Goal: Task Accomplishment & Management: Complete application form

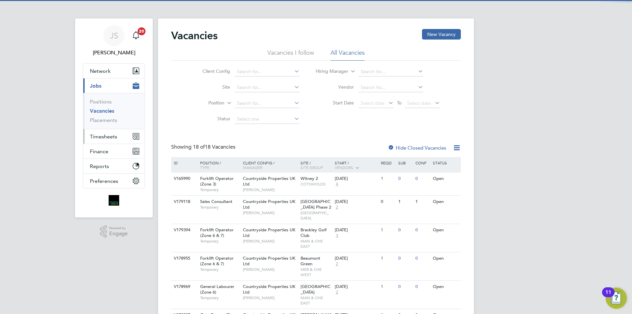
click at [105, 136] on span "Timesheets" at bounding box center [103, 136] width 27 height 6
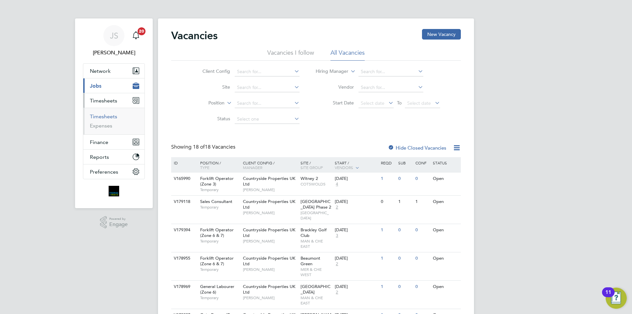
click at [102, 114] on link "Timesheets" at bounding box center [103, 116] width 27 height 6
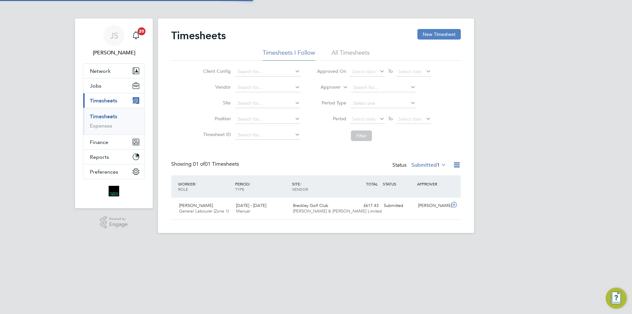
scroll to position [17, 57]
click at [438, 33] on button "New Timesheet" at bounding box center [438, 34] width 43 height 11
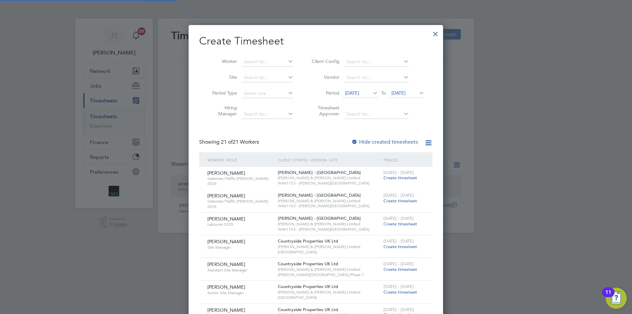
scroll to position [834, 255]
click at [258, 63] on input at bounding box center [267, 61] width 52 height 9
click at [283, 72] on b "[PERSON_NAME]" at bounding box center [302, 71] width 38 height 6
type input "[PERSON_NAME]"
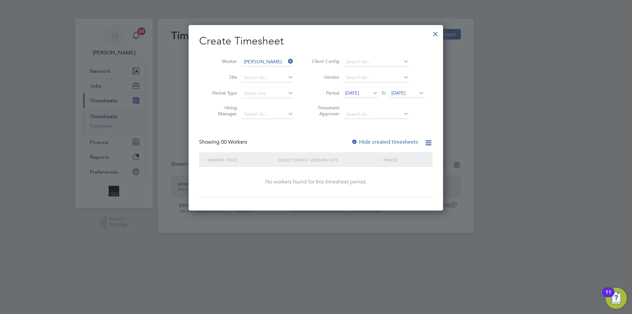
scroll to position [186, 255]
click at [359, 96] on span "[DATE]" at bounding box center [359, 93] width 35 height 9
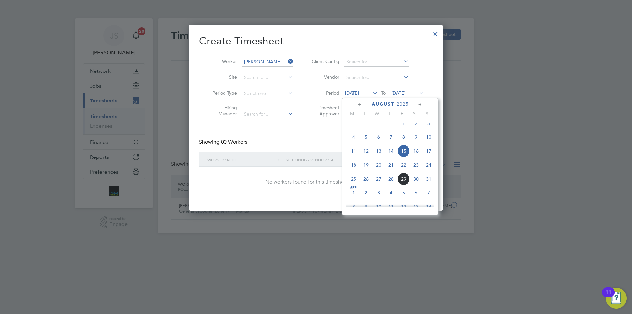
click at [355, 184] on span "25" at bounding box center [353, 178] width 13 height 13
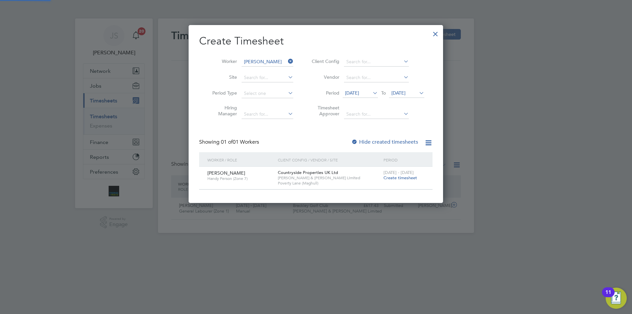
scroll to position [177, 255]
click at [393, 177] on span "Create timesheet" at bounding box center [400, 178] width 34 height 6
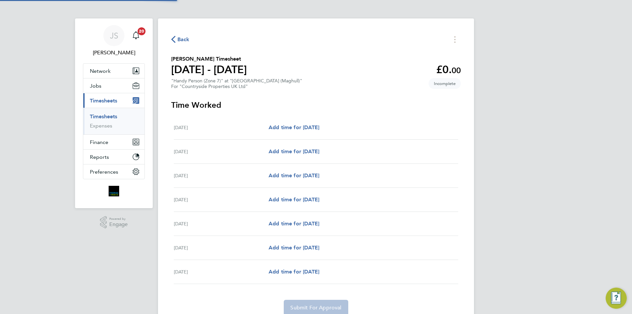
click at [286, 146] on div "[DATE] Add time for [DATE] Add time for [DATE]" at bounding box center [316, 151] width 284 height 24
click at [287, 150] on span "Add time for [DATE]" at bounding box center [293, 151] width 51 height 6
select select "30"
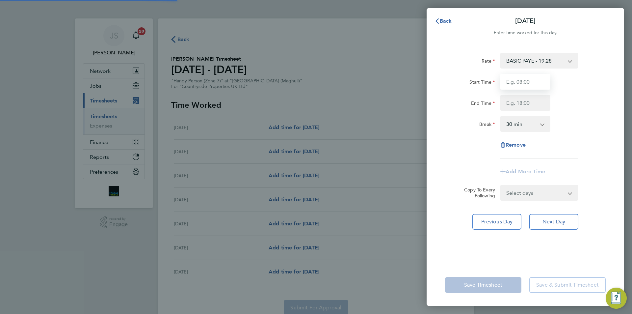
click at [522, 85] on input "Start Time" at bounding box center [525, 82] width 50 height 16
type input "07:30"
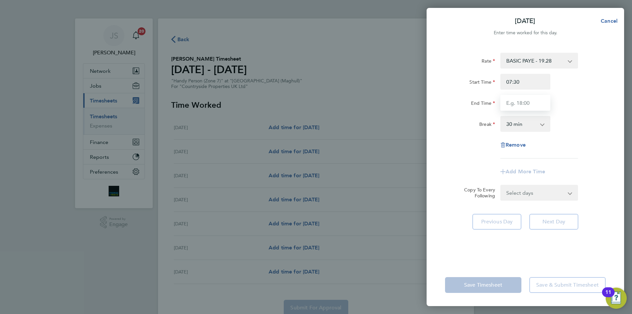
click at [531, 96] on input "End Time" at bounding box center [525, 103] width 50 height 16
type input "17:00"
click at [519, 194] on form "Rate BASIC PAYE - 19.28 Start Time 07:30 End Time 17:00 Break 0 min 15 min 30 m…" at bounding box center [525, 127] width 161 height 148
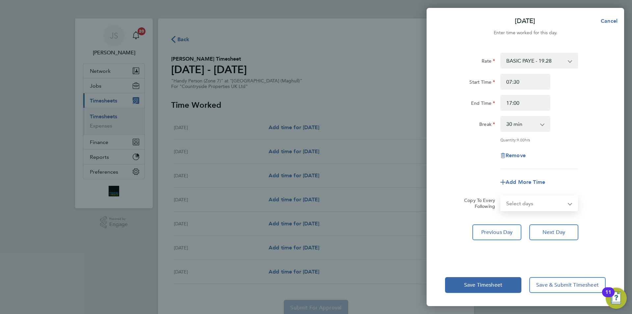
select select "WEEKDAY"
click at [501, 196] on select "Select days Day Weekday (Mon-Fri) Weekend (Sat-Sun) [DATE] [DATE] [DATE] [DATE]…" at bounding box center [535, 203] width 69 height 14
select select "[DATE]"
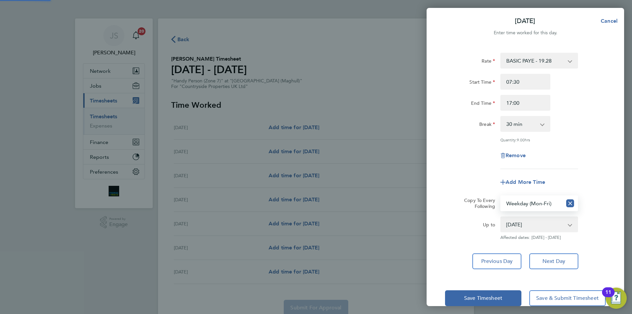
click at [465, 168] on app-timesheet-line-form-group "Rate BASIC PAYE - 19.28 Start Time 07:30 End Time 17:00 Break 0 min 15 min 30 m…" at bounding box center [525, 121] width 161 height 137
click at [489, 293] on button "Save Timesheet" at bounding box center [483, 298] width 76 height 16
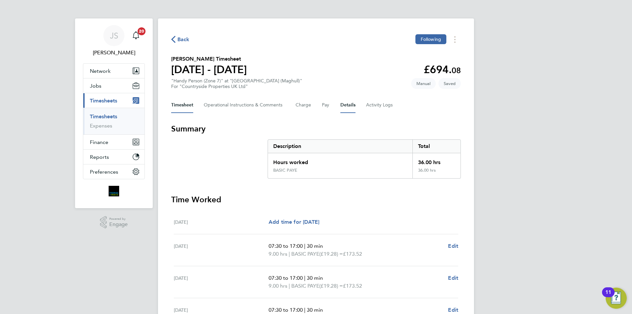
click at [351, 103] on button "Details" at bounding box center [347, 105] width 15 height 16
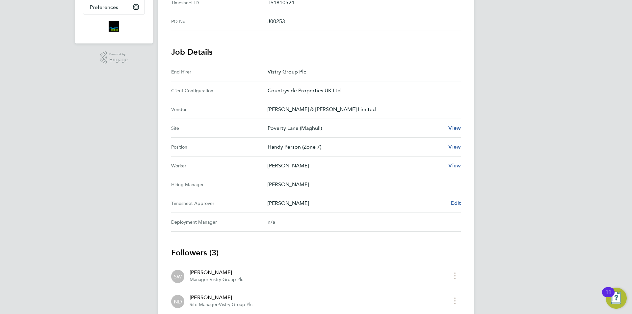
scroll to position [33, 0]
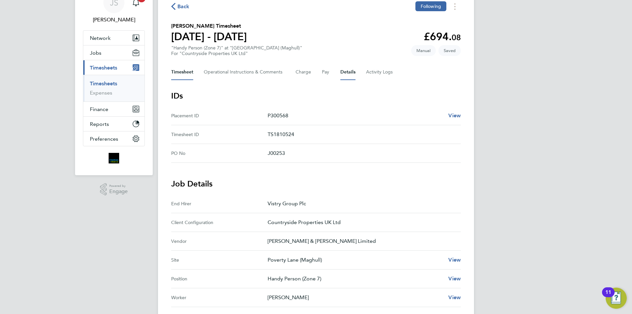
click at [190, 74] on button "Timesheet" at bounding box center [182, 72] width 22 height 16
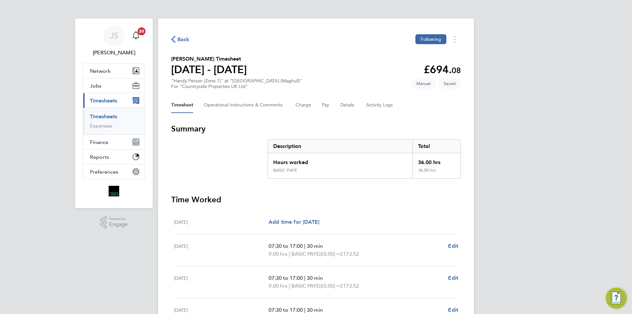
scroll to position [154, 0]
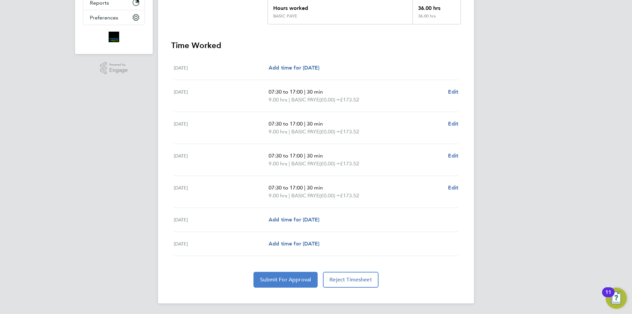
click at [282, 272] on button "Submit For Approval" at bounding box center [285, 279] width 64 height 16
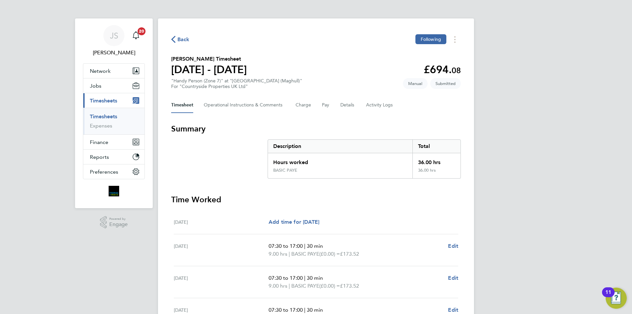
click at [180, 41] on span "Back" at bounding box center [183, 40] width 12 height 8
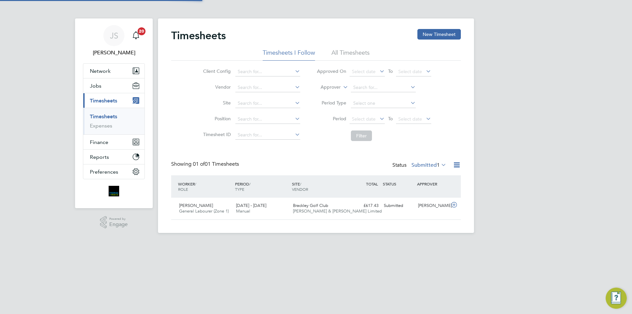
scroll to position [17, 57]
click at [447, 39] on button "New Timesheet" at bounding box center [438, 34] width 43 height 11
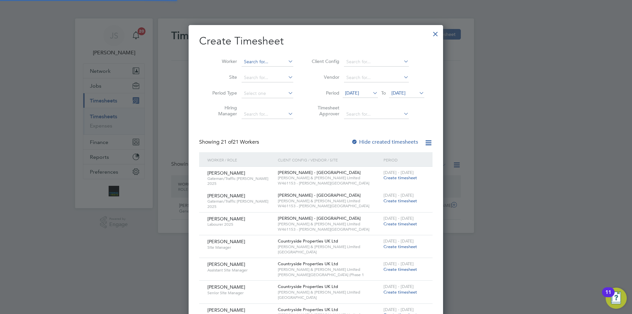
scroll to position [0, 0]
click at [274, 61] on input at bounding box center [267, 61] width 52 height 9
click at [262, 68] on li "Olek [PERSON_NAME]" at bounding box center [268, 70] width 54 height 9
type input "[PERSON_NAME]"
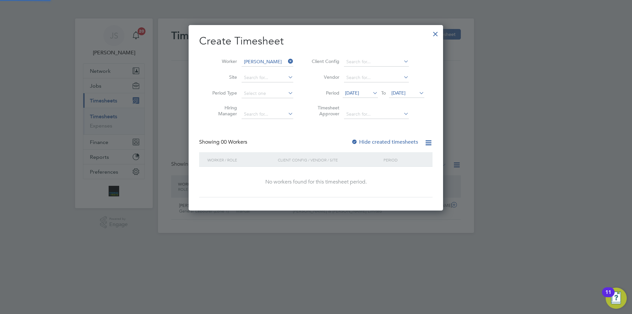
click at [358, 93] on span "[DATE]" at bounding box center [352, 93] width 14 height 6
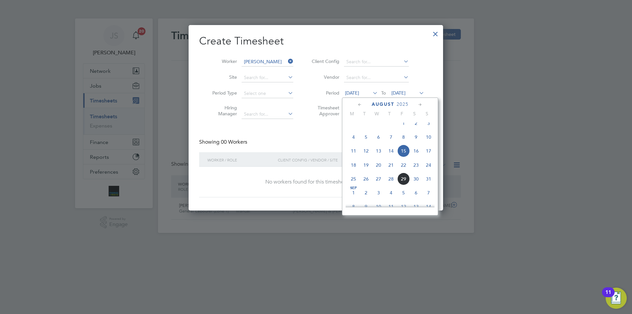
click at [354, 185] on span "25" at bounding box center [353, 178] width 13 height 13
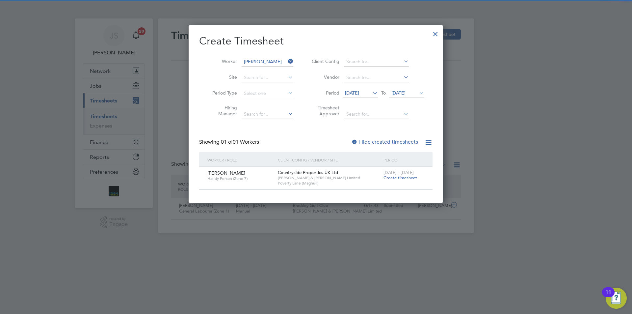
click at [393, 175] on span "Create timesheet" at bounding box center [400, 178] width 34 height 6
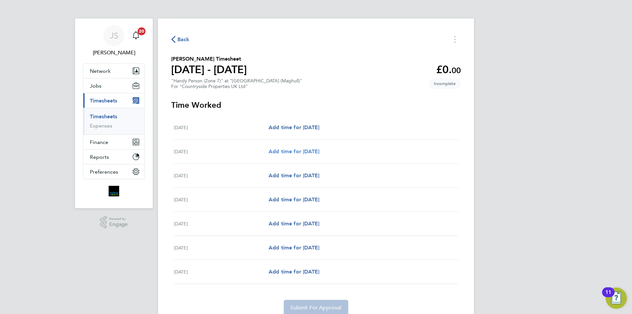
click at [295, 150] on span "Add time for [DATE]" at bounding box center [293, 151] width 51 height 6
select select "30"
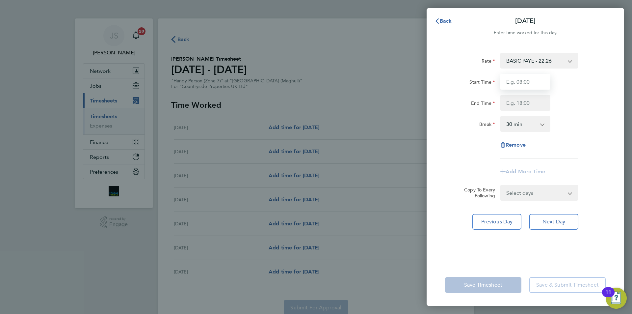
click at [532, 79] on input "Start Time" at bounding box center [525, 82] width 50 height 16
type input "07:30"
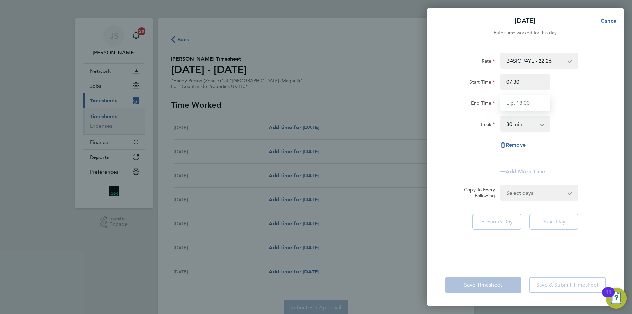
click at [519, 101] on input "End Time" at bounding box center [525, 103] width 50 height 16
type input "16:30"
click at [533, 192] on form "Rate BASIC PAYE - 22.26 Start Time 07:30 End Time 16:30 Break 0 min 15 min 30 m…" at bounding box center [525, 127] width 161 height 148
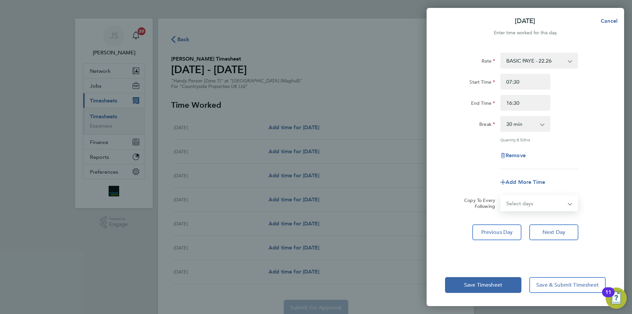
select select "WEEKDAY"
click at [501, 196] on select "Select days Day Weekday (Mon-Fri) Weekend (Sat-Sun) [DATE] [DATE] [DATE] [DATE]…" at bounding box center [535, 203] width 69 height 14
select select "[DATE]"
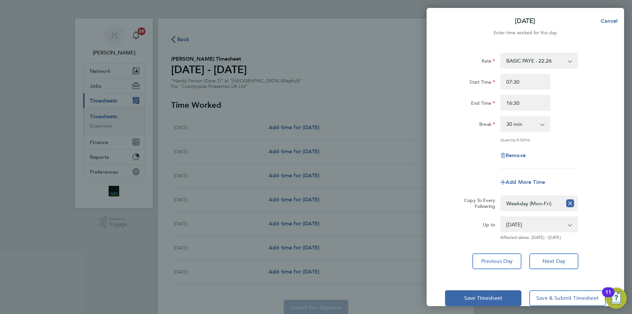
click at [462, 169] on app-timesheet-line-form-group "Rate BASIC PAYE - 22.26 Start Time 07:30 End Time 16:30 Break 0 min 15 min 30 m…" at bounding box center [525, 121] width 161 height 137
click at [473, 291] on button "Save Timesheet" at bounding box center [483, 298] width 76 height 16
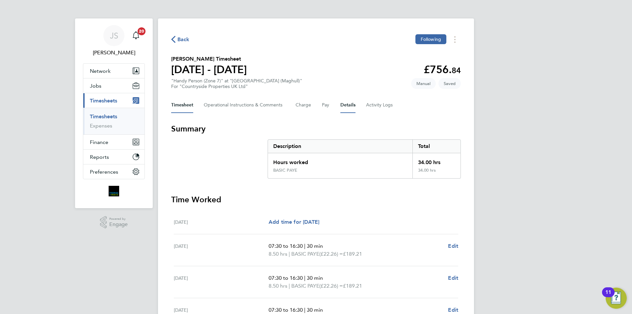
click at [343, 104] on button "Details" at bounding box center [347, 105] width 15 height 16
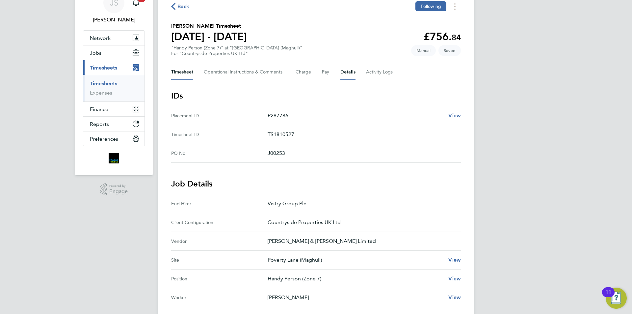
click at [185, 70] on button "Timesheet" at bounding box center [182, 72] width 22 height 16
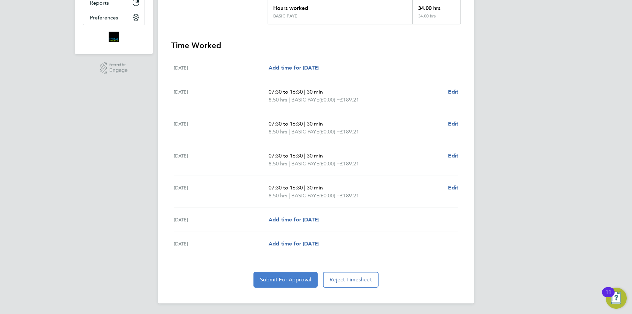
click at [274, 280] on span "Submit For Approval" at bounding box center [285, 279] width 51 height 7
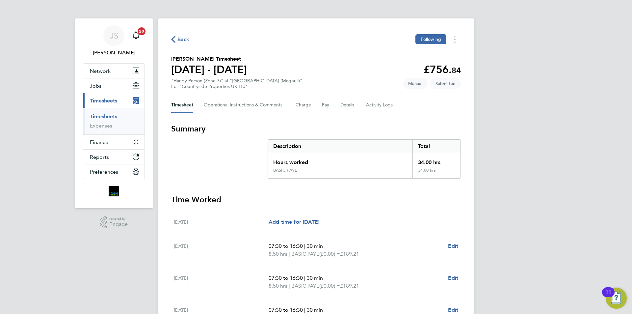
click at [188, 40] on span "Back" at bounding box center [183, 40] width 12 height 8
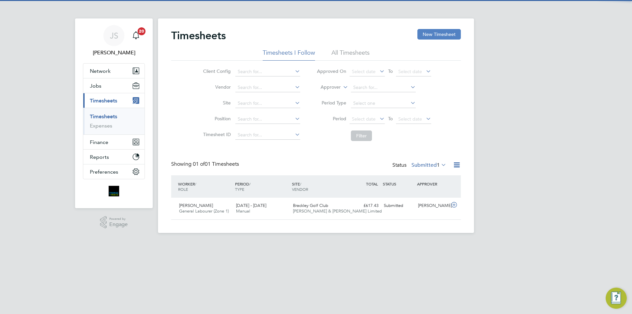
click at [427, 32] on button "New Timesheet" at bounding box center [438, 34] width 43 height 11
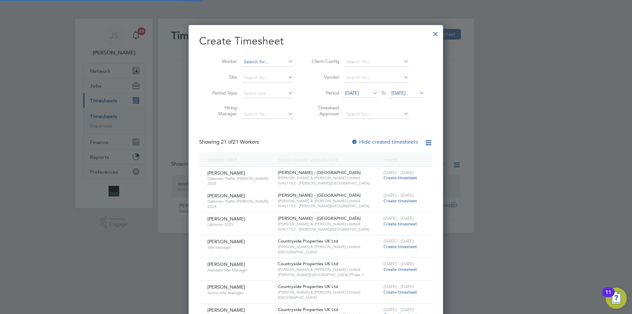
click at [254, 63] on input at bounding box center [267, 61] width 52 height 9
click at [257, 71] on li "[PERSON_NAME]" at bounding box center [269, 70] width 57 height 9
type input "[PERSON_NAME]"
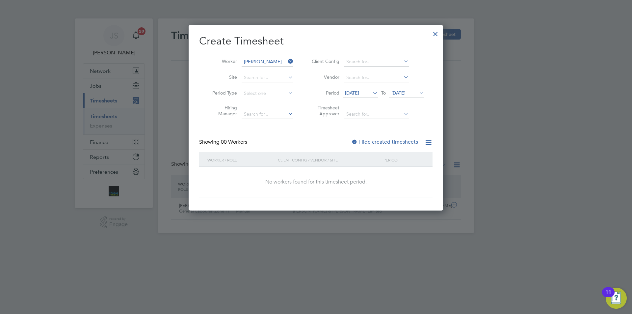
click at [359, 95] on span "[DATE]" at bounding box center [352, 93] width 14 height 6
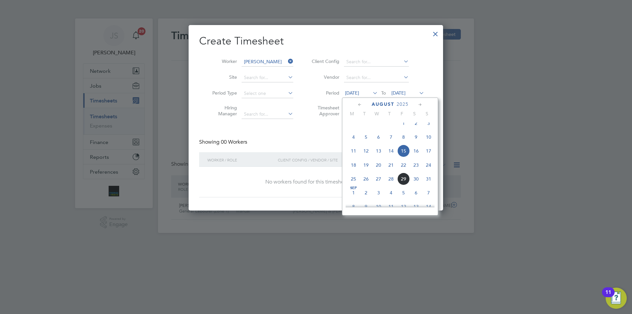
click at [353, 182] on span "25" at bounding box center [353, 178] width 13 height 13
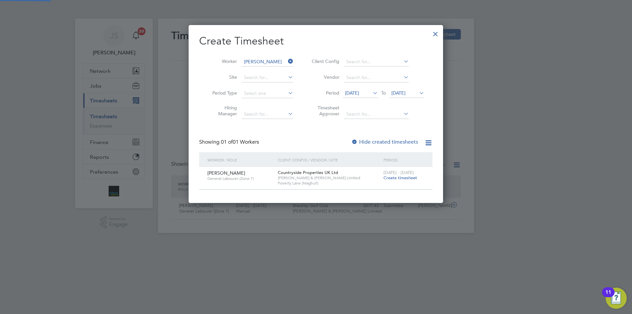
click at [404, 175] on span "Create timesheet" at bounding box center [400, 178] width 34 height 6
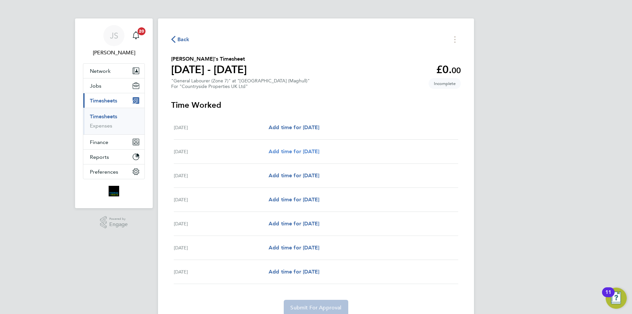
click at [306, 149] on span "Add time for [DATE]" at bounding box center [293, 151] width 51 height 6
select select "30"
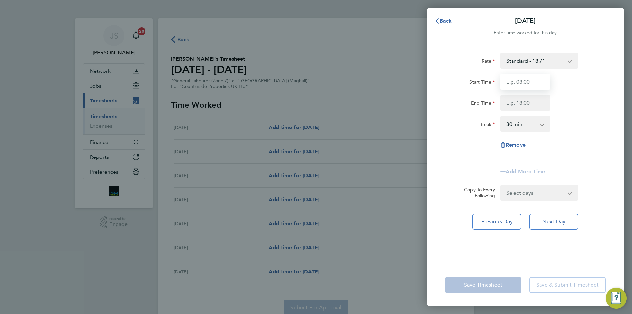
click at [524, 85] on input "Start Time" at bounding box center [525, 82] width 50 height 16
type input "07:30"
click at [512, 96] on input "End Time" at bounding box center [525, 103] width 50 height 16
type input "16:30"
click at [526, 191] on form "Rate Standard - 18.71 Start Time 07:30 End Time 16:30 Break 0 min 15 min 30 min…" at bounding box center [525, 127] width 161 height 148
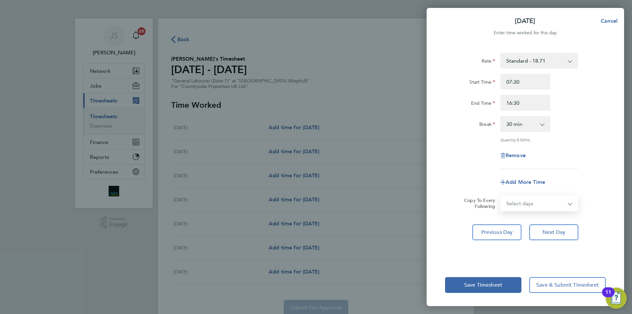
select select "WEEKDAY"
click at [501, 196] on select "Select days Day Weekday (Mon-Fri) Weekend (Sat-Sun) [DATE] [DATE] [DATE] [DATE]…" at bounding box center [535, 203] width 69 height 14
select select "[DATE]"
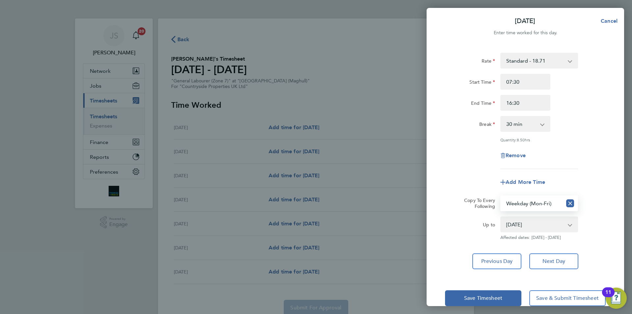
drag, startPoint x: 490, startPoint y: 172, endPoint x: 486, endPoint y: 192, distance: 20.1
click at [489, 172] on app-timesheet-line-form-group "Rate Standard - 18.71 Start Time 07:30 End Time 16:30 Break 0 min 15 min 30 min…" at bounding box center [525, 121] width 161 height 137
click at [485, 295] on span "Save Timesheet" at bounding box center [483, 297] width 38 height 7
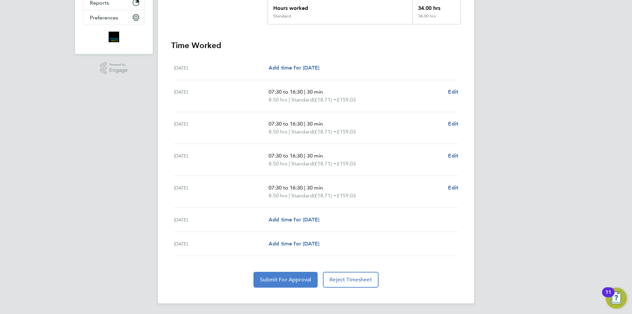
click at [305, 280] on span "Submit For Approval" at bounding box center [285, 279] width 51 height 7
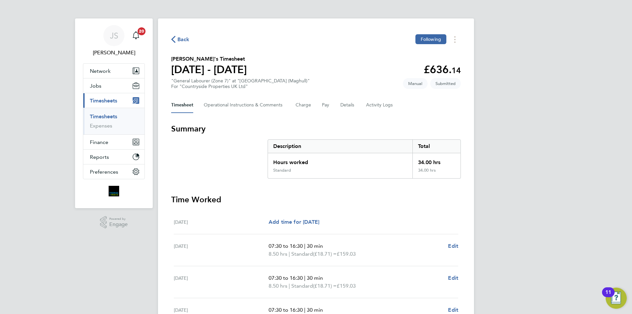
click at [185, 38] on span "Back" at bounding box center [183, 40] width 12 height 8
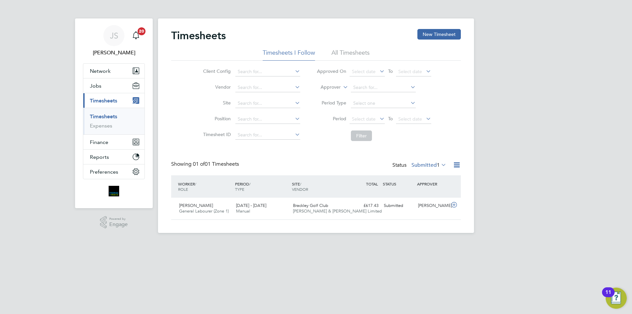
drag, startPoint x: 441, startPoint y: 33, endPoint x: 280, endPoint y: 26, distance: 161.4
click at [441, 33] on button "New Timesheet" at bounding box center [438, 34] width 43 height 11
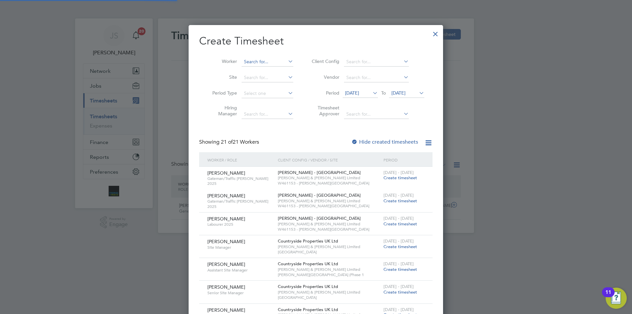
click at [258, 61] on input at bounding box center [267, 61] width 52 height 9
click at [257, 66] on li "[PERSON_NAME] ski" at bounding box center [273, 70] width 65 height 9
type input "[PERSON_NAME]"
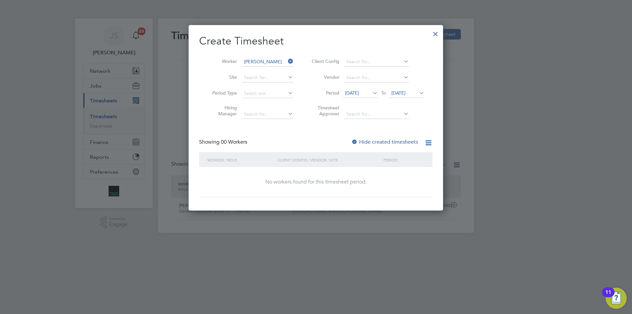
click at [357, 92] on span "[DATE]" at bounding box center [352, 93] width 14 height 6
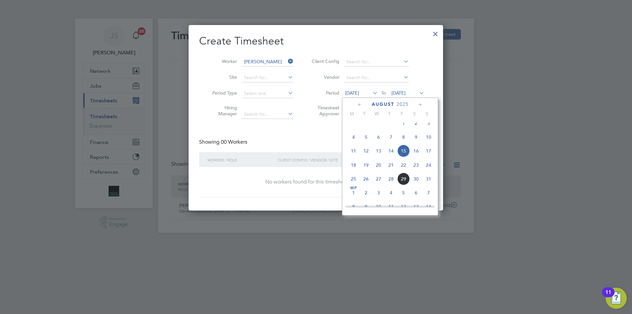
click at [352, 184] on span "25" at bounding box center [353, 178] width 13 height 13
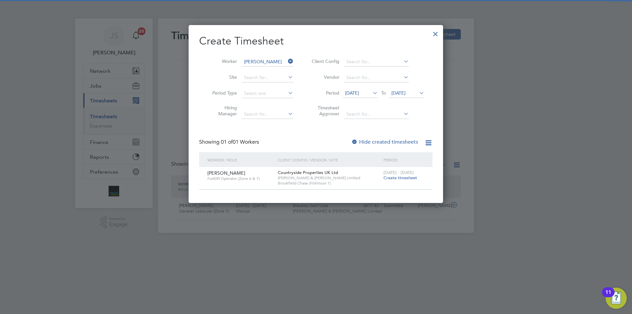
click at [386, 179] on span "Create timesheet" at bounding box center [400, 178] width 34 height 6
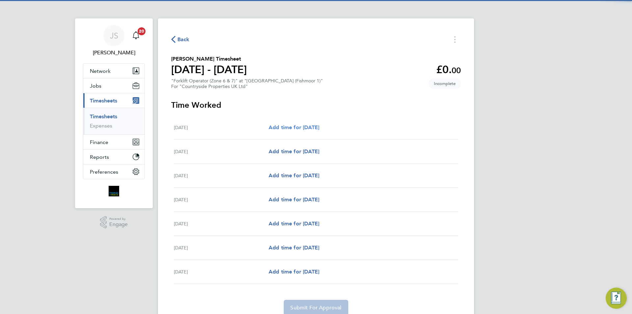
click at [317, 125] on span "Add time for [DATE]" at bounding box center [293, 127] width 51 height 6
select select "30"
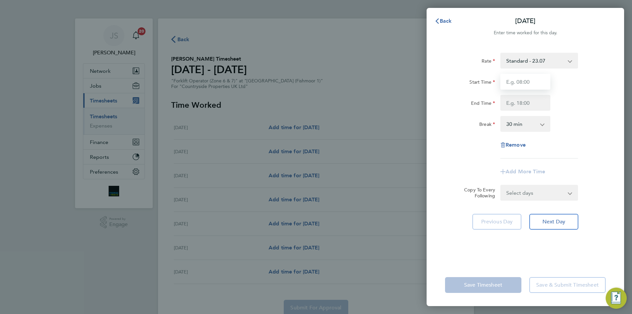
click at [530, 82] on input "Start Time" at bounding box center [525, 82] width 50 height 16
type input "07:30"
click at [521, 99] on input "End Time" at bounding box center [525, 103] width 50 height 16
type input "17:00"
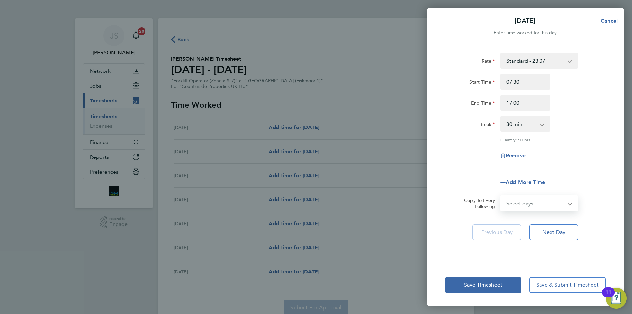
click at [542, 197] on select "Select days Day Weekday (Mon-Fri) Weekend (Sat-Sun) [DATE] [DATE] [DATE] [DATE]…" at bounding box center [535, 203] width 69 height 14
select select "WEEKDAY"
click at [501, 196] on select "Select days Day Weekday (Mon-Fri) Weekend (Sat-Sun) [DATE] [DATE] [DATE] [DATE]…" at bounding box center [535, 203] width 69 height 14
click at [481, 177] on div "Add More Time" at bounding box center [525, 182] width 166 height 16
select select "[DATE]"
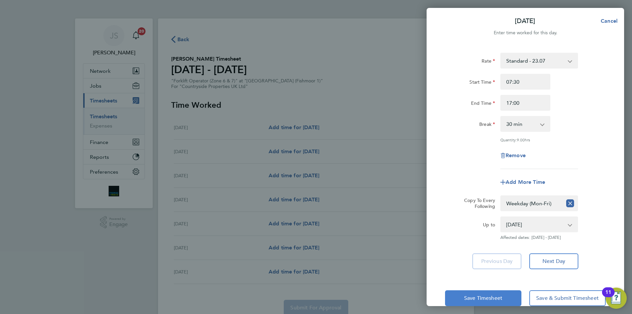
click at [482, 297] on span "Save Timesheet" at bounding box center [483, 297] width 38 height 7
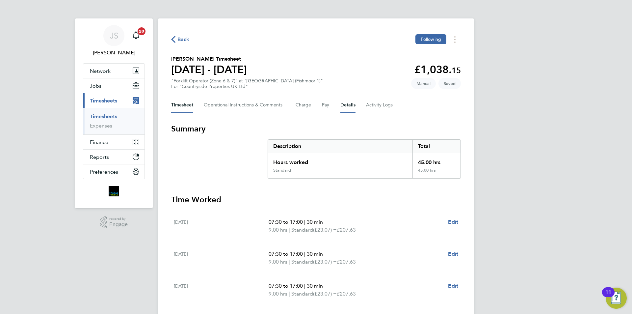
click at [350, 104] on button "Details" at bounding box center [347, 105] width 15 height 16
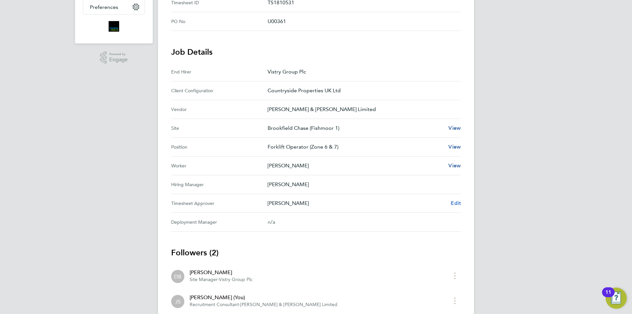
click at [457, 200] on span "Edit" at bounding box center [455, 203] width 10 height 6
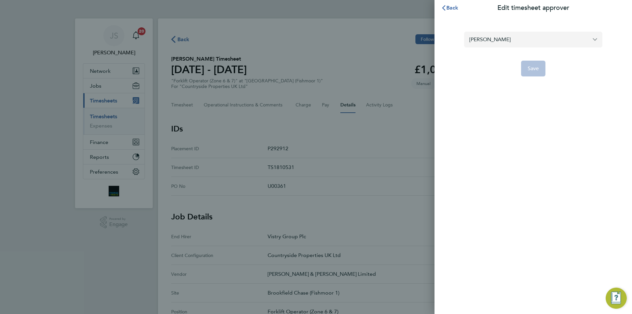
click at [503, 38] on input "[PERSON_NAME]" at bounding box center [533, 39] width 138 height 15
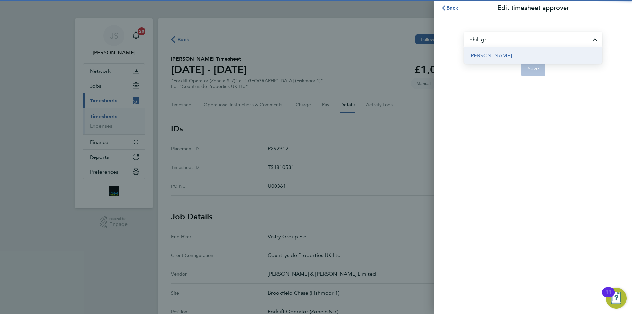
click at [489, 53] on span "[PERSON_NAME]" at bounding box center [490, 56] width 42 height 8
type input "[PERSON_NAME]"
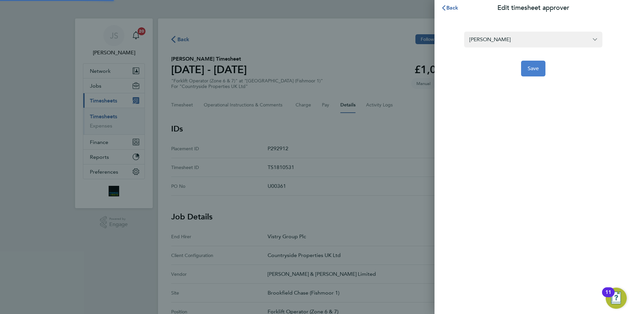
click at [528, 62] on button "Save" at bounding box center [533, 69] width 25 height 16
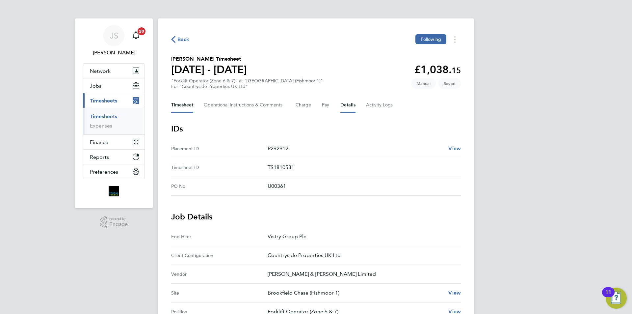
click at [183, 104] on button "Timesheet" at bounding box center [182, 105] width 22 height 16
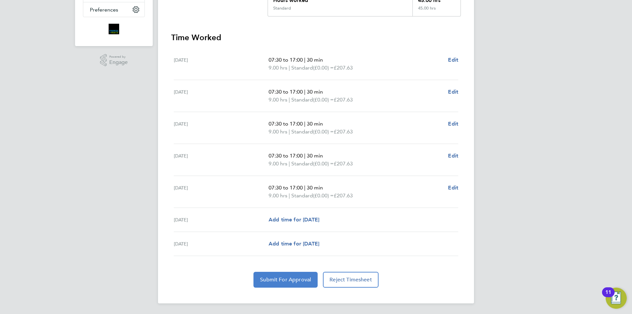
click at [305, 279] on span "Submit For Approval" at bounding box center [285, 279] width 51 height 7
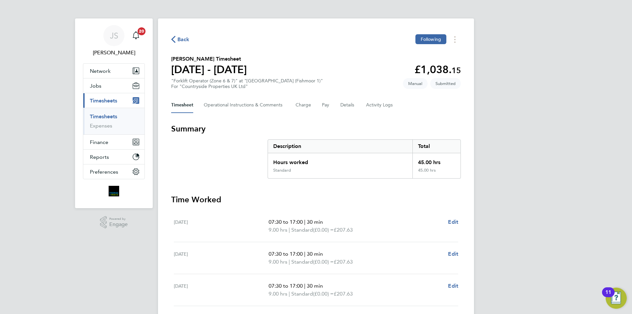
click at [182, 41] on span "Back" at bounding box center [183, 40] width 12 height 8
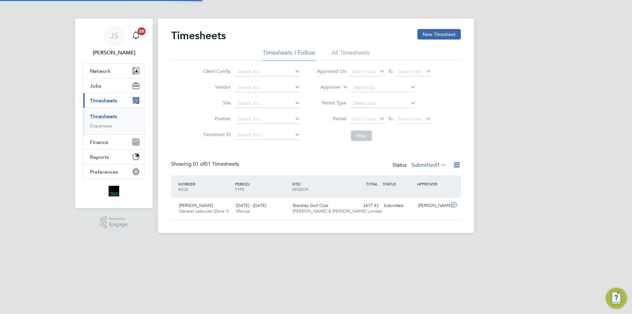
click at [427, 41] on div "Timesheets New Timesheet" at bounding box center [316, 39] width 290 height 20
click at [426, 35] on button "New Timesheet" at bounding box center [438, 34] width 43 height 11
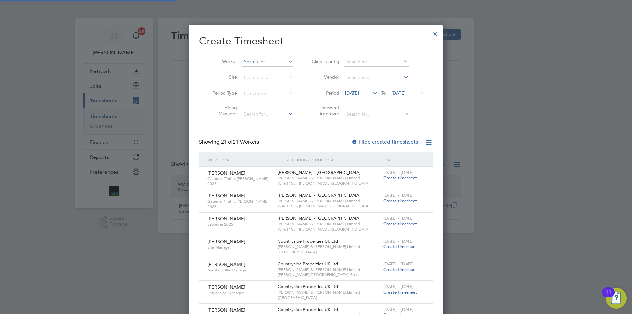
click at [252, 60] on input at bounding box center [267, 61] width 52 height 9
click at [283, 81] on b "Bir" at bounding box center [286, 80] width 6 height 6
type input "[PERSON_NAME]"
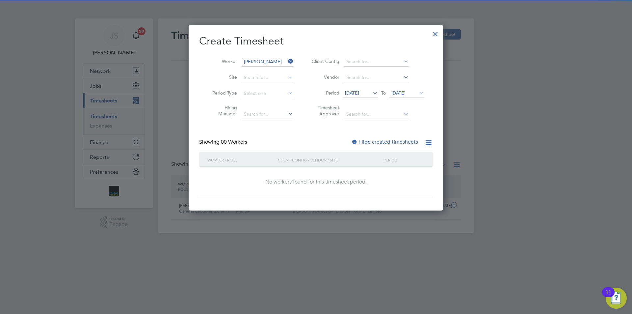
click at [359, 91] on span "[DATE]" at bounding box center [352, 93] width 14 height 6
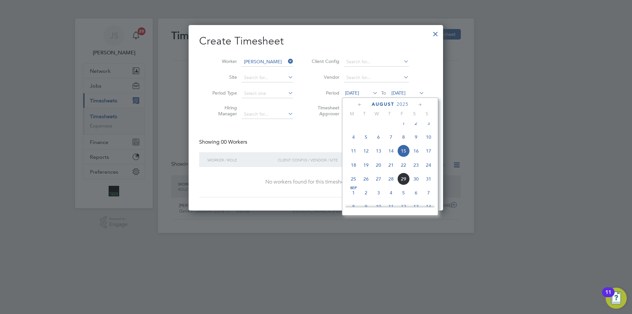
click at [366, 183] on span "26" at bounding box center [366, 178] width 13 height 13
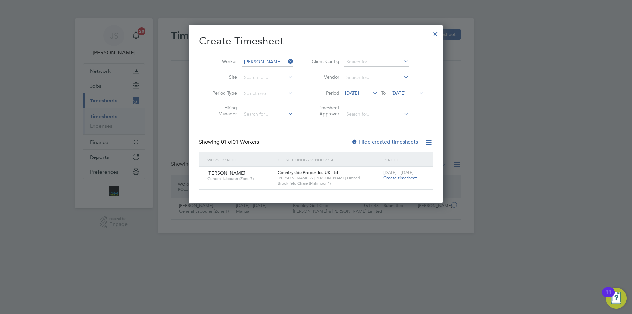
click at [393, 178] on span "Create timesheet" at bounding box center [400, 178] width 34 height 6
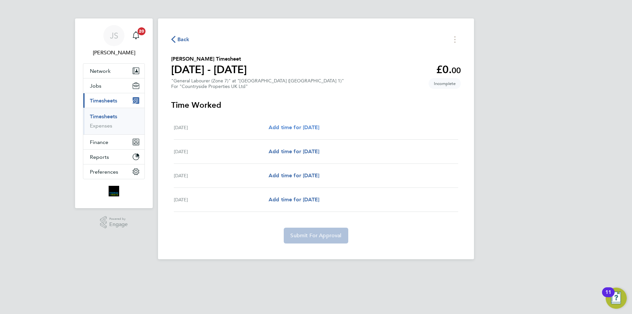
click at [294, 125] on span "Add time for [DATE]" at bounding box center [293, 127] width 51 height 6
select select "30"
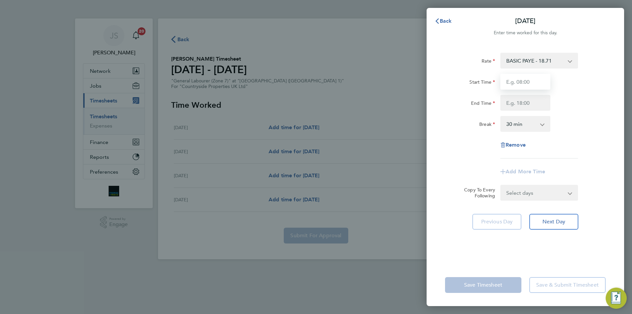
click at [523, 77] on input "Start Time" at bounding box center [525, 82] width 50 height 16
type input "07:30"
click at [523, 99] on input "End Time" at bounding box center [525, 103] width 50 height 16
type input "16:30"
click at [521, 194] on div "Select days Day [DATE] [DATE] [DATE]" at bounding box center [539, 193] width 78 height 16
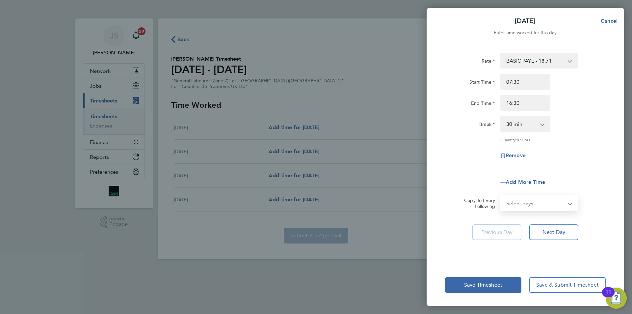
select select "DAY"
click at [501, 196] on select "Select days Day [DATE] [DATE] [DATE]" at bounding box center [535, 203] width 69 height 14
select select "[DATE]"
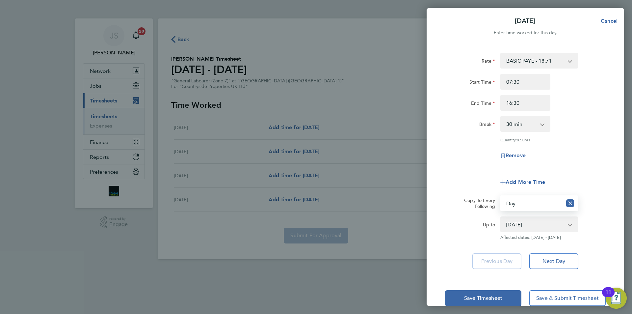
click at [509, 288] on div "Save Timesheet Save & Submit Timesheet" at bounding box center [524, 298] width 197 height 42
click at [508, 291] on button "Save Timesheet" at bounding box center [483, 298] width 76 height 16
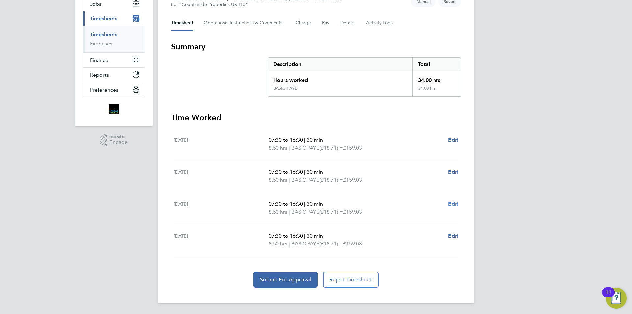
click at [453, 205] on span "Edit" at bounding box center [453, 203] width 10 height 6
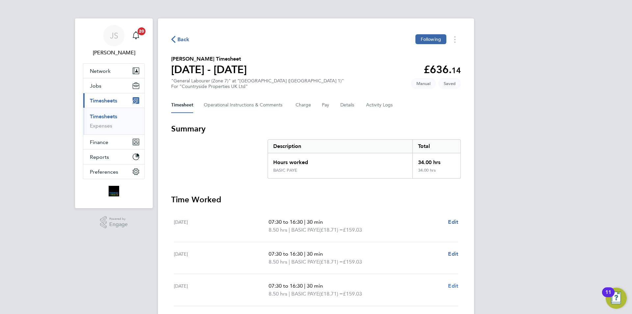
select select "30"
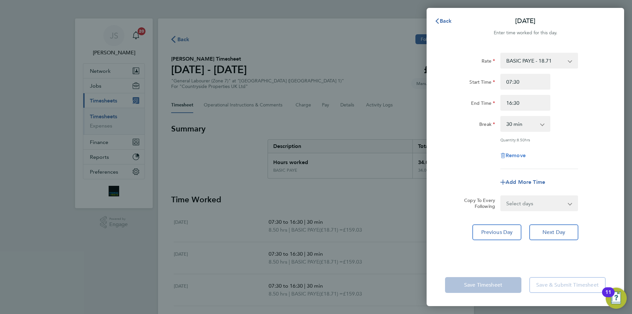
click at [524, 156] on span "Remove" at bounding box center [515, 155] width 20 height 6
select select "null"
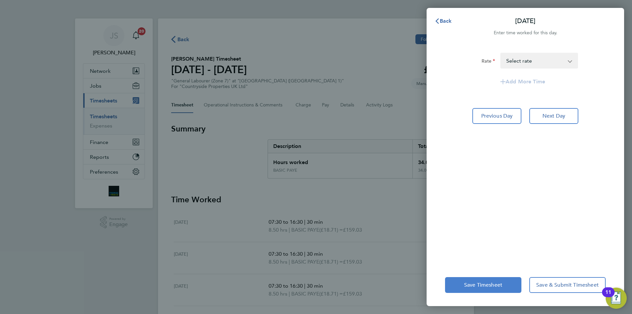
click at [476, 286] on span "Save Timesheet" at bounding box center [483, 284] width 38 height 7
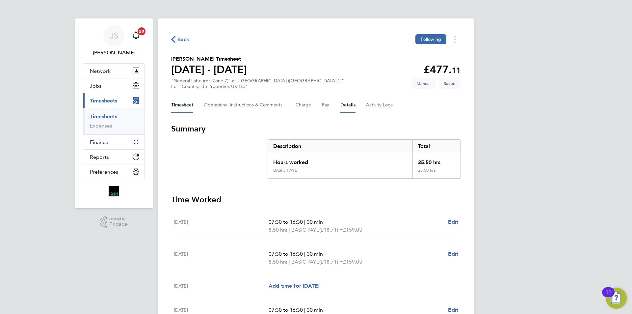
click at [350, 107] on button "Details" at bounding box center [347, 105] width 15 height 16
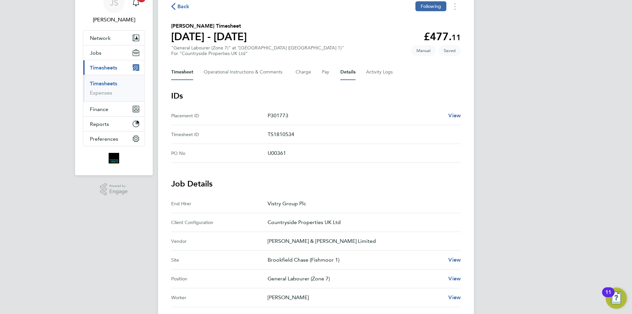
click at [185, 69] on button "Timesheet" at bounding box center [182, 72] width 22 height 16
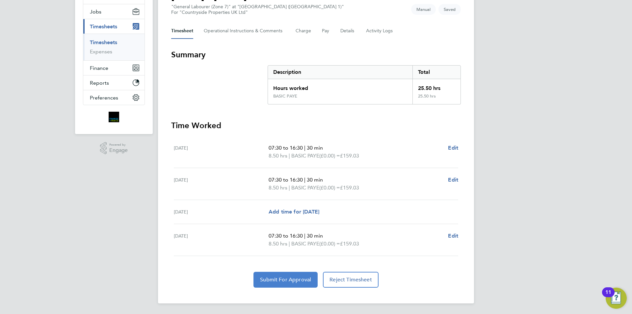
click at [285, 280] on span "Submit For Approval" at bounding box center [285, 279] width 51 height 7
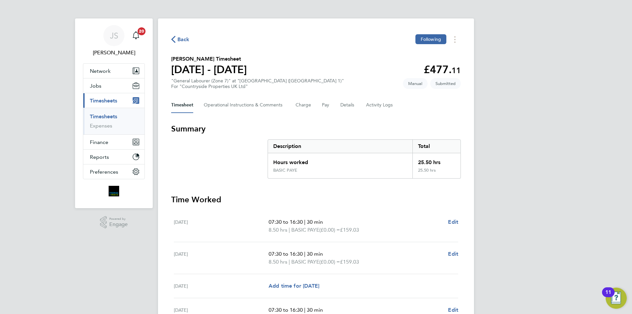
click at [178, 38] on span "Back" at bounding box center [183, 40] width 12 height 8
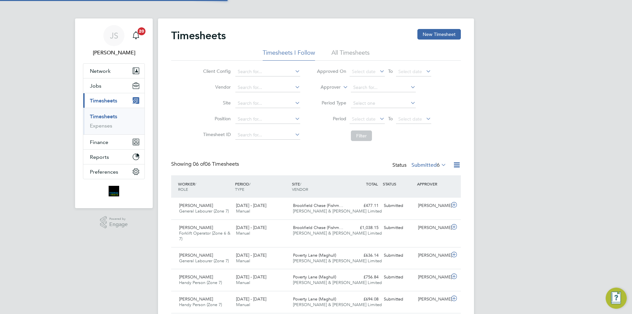
scroll to position [17, 57]
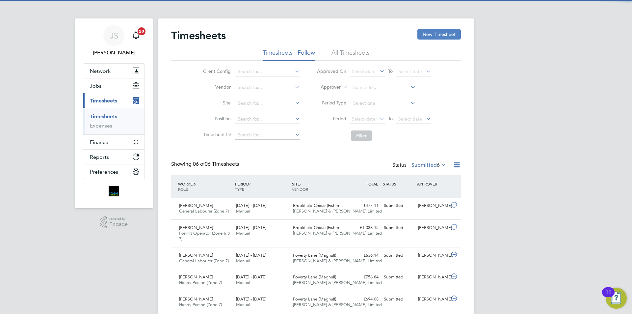
click at [434, 33] on button "New Timesheet" at bounding box center [438, 34] width 43 height 11
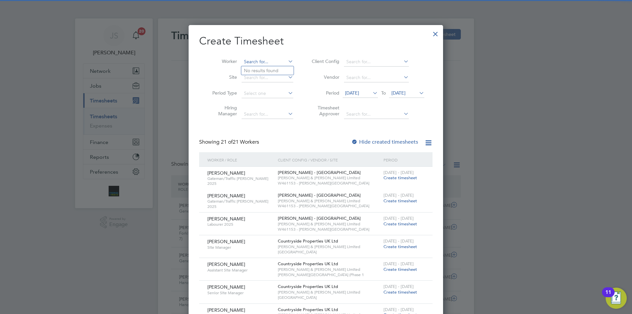
click at [249, 58] on input at bounding box center [267, 61] width 52 height 9
click at [268, 69] on li "Habe eb Ogunreni" at bounding box center [267, 70] width 52 height 9
type input "[PERSON_NAME] Ogunreni"
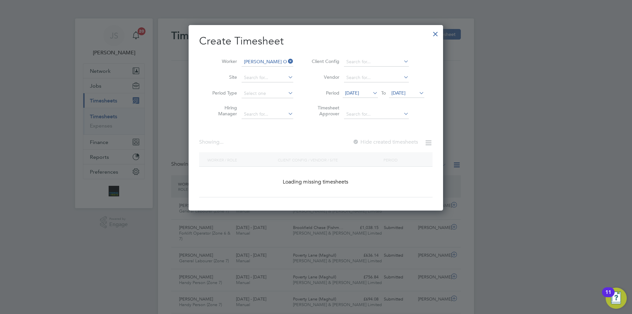
scroll to position [3, 3]
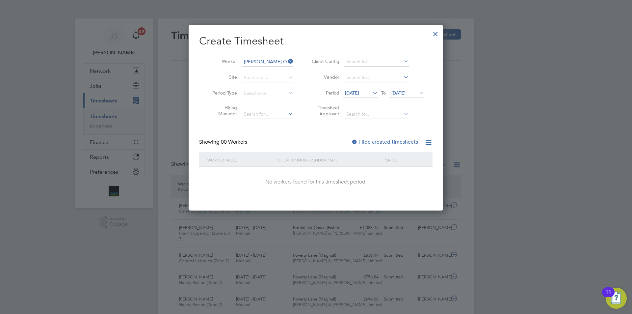
click at [354, 90] on span "[DATE]" at bounding box center [352, 93] width 14 height 6
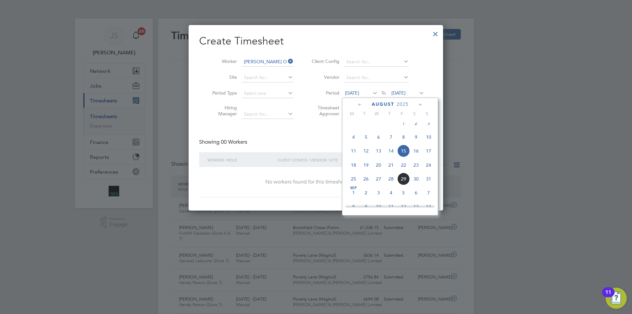
click at [365, 184] on span "26" at bounding box center [366, 178] width 13 height 13
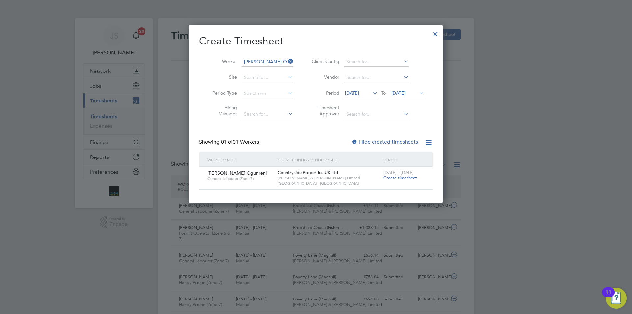
click at [397, 177] on span "Create timesheet" at bounding box center [400, 178] width 34 height 6
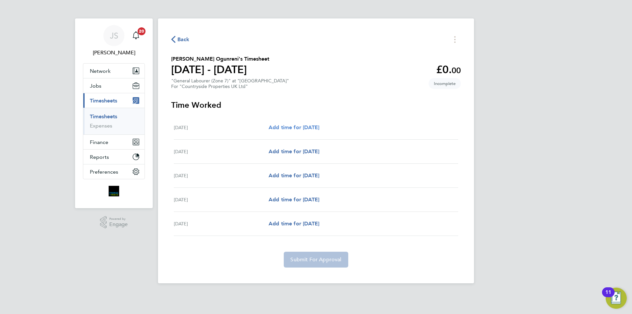
click at [304, 129] on span "Add time for [DATE]" at bounding box center [293, 127] width 51 height 6
select select "30"
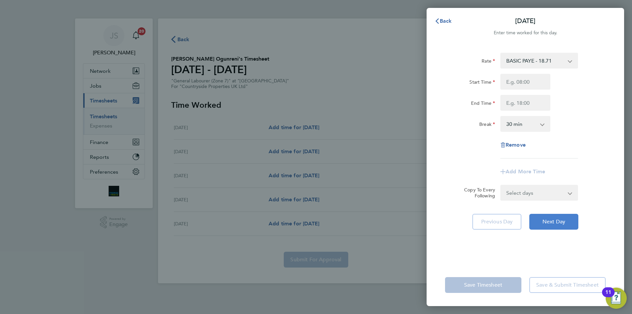
click at [551, 217] on button "Next Day" at bounding box center [553, 222] width 49 height 16
select select "30"
click at [533, 80] on input "Start Time" at bounding box center [525, 82] width 50 height 16
type input "07:30"
click at [526, 107] on input "End Time" at bounding box center [525, 103] width 50 height 16
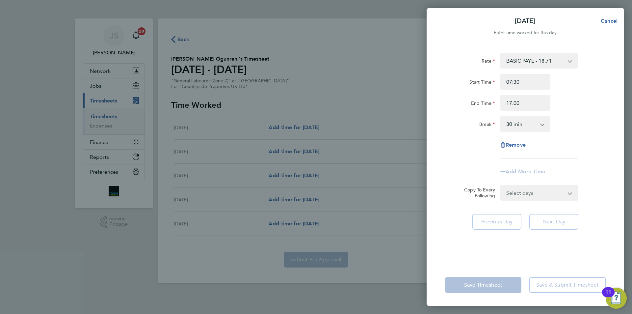
type input "17:00"
click at [536, 199] on select "Select days Day [DATE] [DATE] [DATE]" at bounding box center [535, 192] width 69 height 14
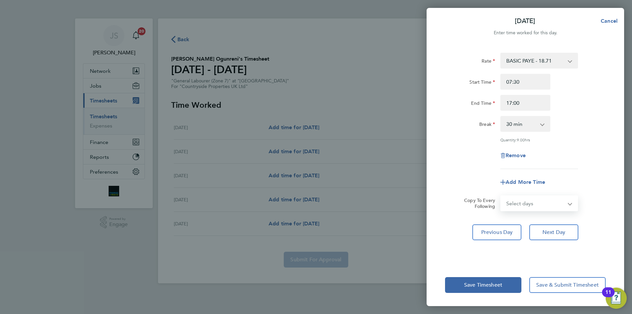
select select "DAY"
click at [501, 196] on select "Select days Day [DATE] [DATE] [DATE]" at bounding box center [535, 203] width 69 height 14
select select "[DATE]"
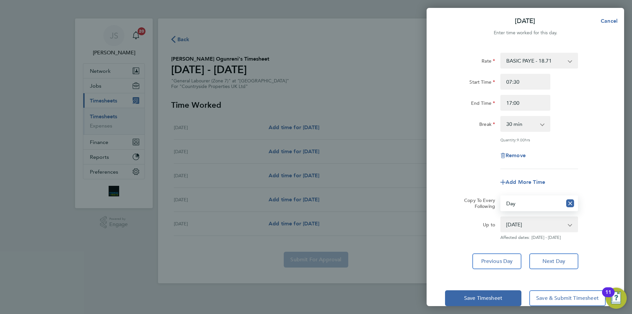
click at [467, 165] on div "Rate BASIC PAYE - 18.71 Start Time 07:30 End Time 17:00 Break 0 min 15 min 30 m…" at bounding box center [525, 111] width 161 height 116
click at [473, 298] on span "Save Timesheet" at bounding box center [483, 297] width 38 height 7
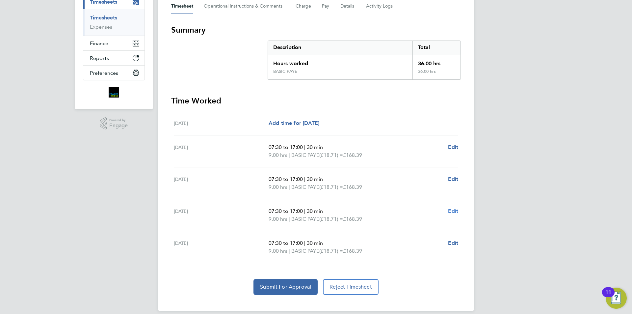
click at [453, 211] on span "Edit" at bounding box center [453, 211] width 10 height 6
select select "30"
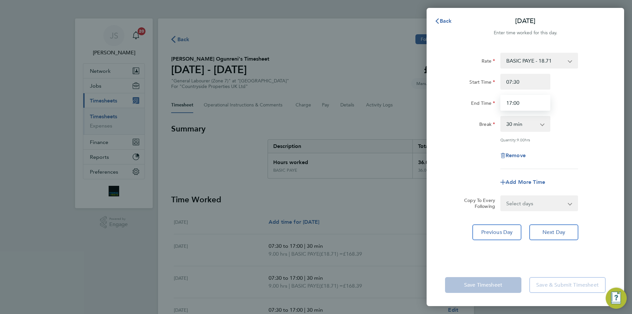
click at [522, 101] on input "17:00" at bounding box center [525, 103] width 50 height 16
type input "1"
type input "16:30"
drag, startPoint x: 469, startPoint y: 150, endPoint x: 507, endPoint y: 204, distance: 65.5
click at [469, 149] on div "Remove" at bounding box center [525, 155] width 166 height 16
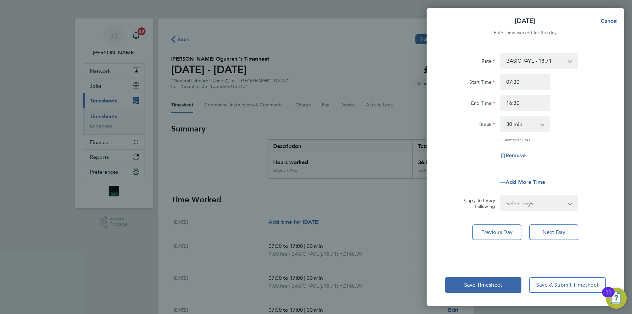
click at [525, 208] on select "Select days [DATE]" at bounding box center [535, 203] width 69 height 14
select select "FRI"
click at [501, 196] on select "Select days [DATE]" at bounding box center [535, 203] width 69 height 14
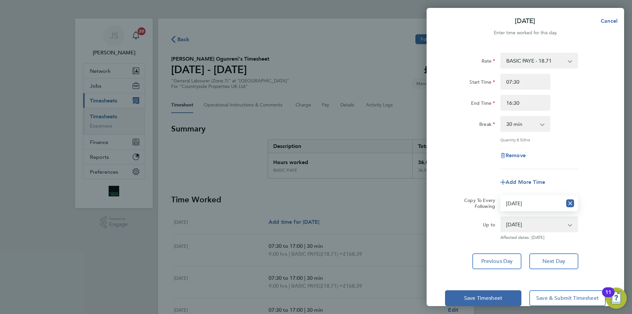
click at [470, 167] on div "Rate BASIC PAYE - 18.71 Start Time 07:30 End Time 16:30 Break 0 min 15 min 30 m…" at bounding box center [525, 111] width 161 height 116
click at [477, 294] on span "Save Timesheet" at bounding box center [483, 297] width 38 height 7
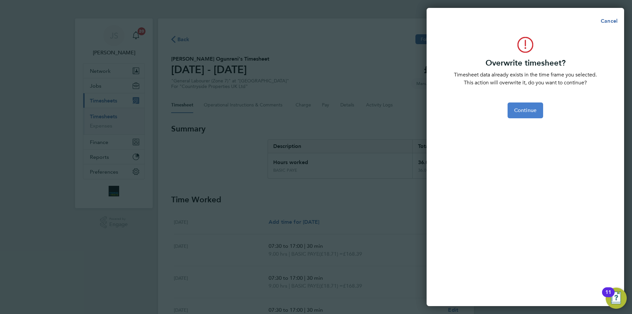
click at [524, 108] on span "Continue" at bounding box center [525, 110] width 22 height 7
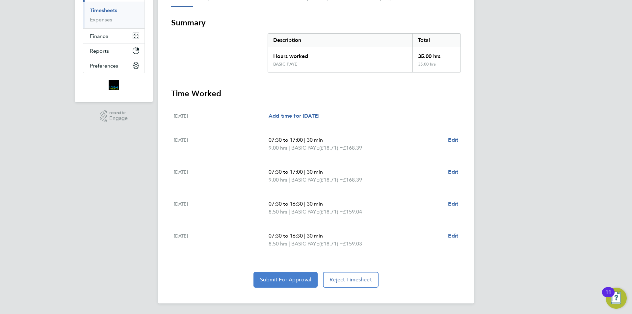
click at [301, 279] on span "Submit For Approval" at bounding box center [285, 279] width 51 height 7
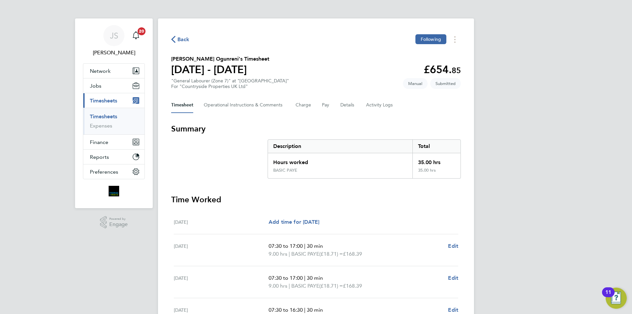
click at [183, 39] on span "Back" at bounding box center [183, 40] width 12 height 8
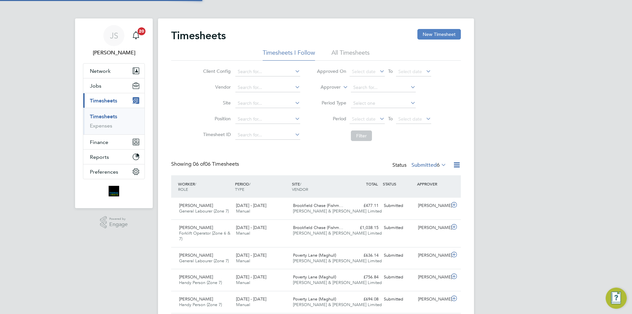
scroll to position [17, 57]
click at [438, 33] on button "New Timesheet" at bounding box center [438, 34] width 43 height 11
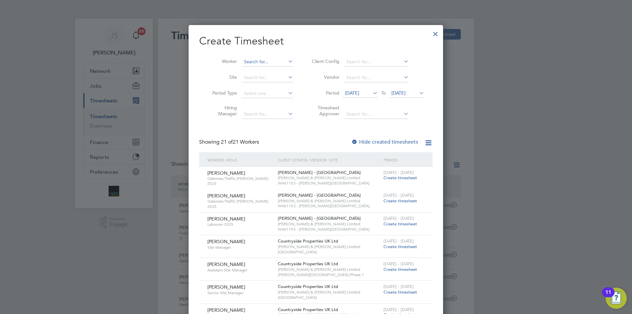
click at [270, 60] on input at bounding box center [267, 61] width 52 height 9
click at [264, 76] on li "Simon Bros combe" at bounding box center [274, 79] width 67 height 9
type input "[PERSON_NAME]"
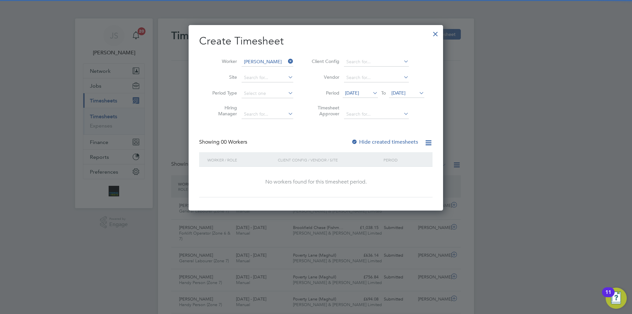
click at [359, 92] on span "[DATE]" at bounding box center [352, 93] width 14 height 6
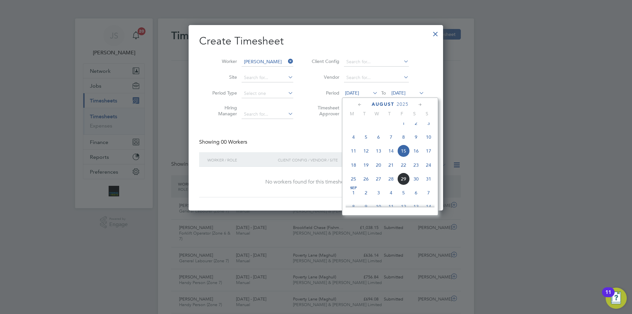
click at [352, 184] on span "25" at bounding box center [353, 178] width 13 height 13
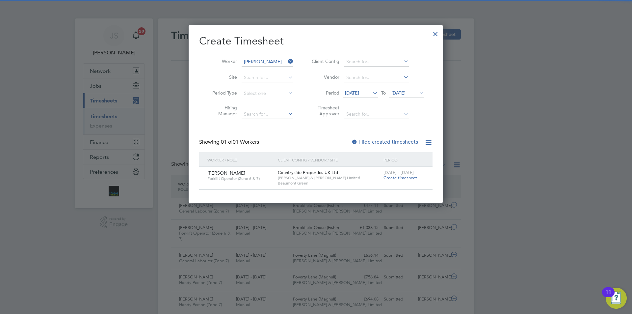
click at [391, 179] on span "Create timesheet" at bounding box center [400, 178] width 34 height 6
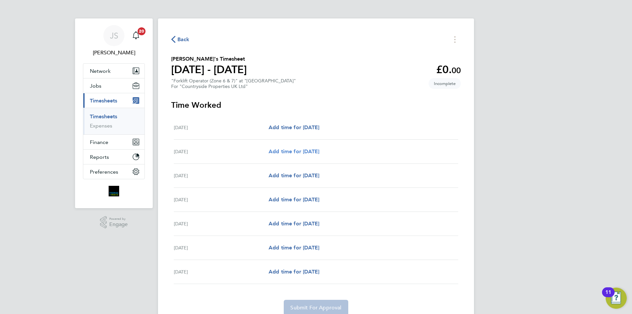
click at [306, 148] on span "Add time for [DATE]" at bounding box center [293, 151] width 51 height 6
select select "30"
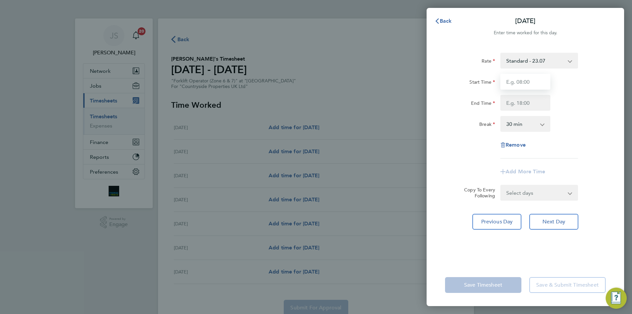
click at [528, 84] on input "Start Time" at bounding box center [525, 82] width 50 height 16
type input "07:30"
click at [528, 100] on input "End Time" at bounding box center [525, 103] width 50 height 16
type input "16:30"
click at [536, 191] on form "Rate Standard - 23.07 Start Time 07:30 End Time 16:30 Break 0 min 15 min 30 min…" at bounding box center [525, 127] width 161 height 148
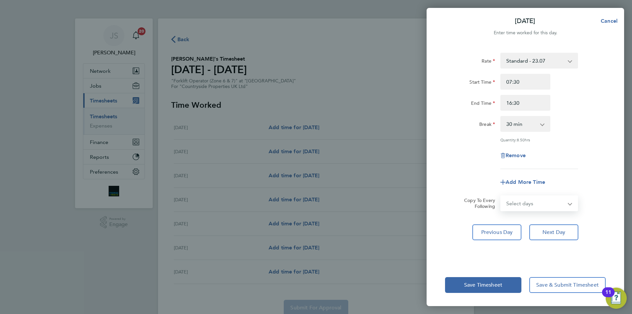
select select "WEEKDAY"
click at [501, 196] on select "Select days Day Weekday (Mon-Fri) Weekend (Sat-Sun) [DATE] [DATE] [DATE] [DATE]…" at bounding box center [535, 203] width 69 height 14
select select "[DATE]"
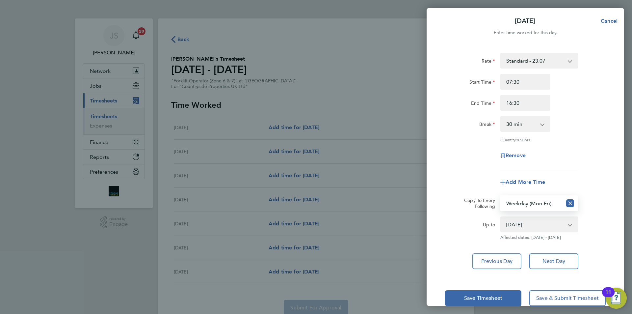
click at [471, 172] on app-timesheet-line-form-group "Rate Standard - 23.07 Start Time 07:30 End Time 16:30 Break 0 min 15 min 30 min…" at bounding box center [525, 121] width 161 height 137
click at [484, 293] on button "Save Timesheet" at bounding box center [483, 298] width 76 height 16
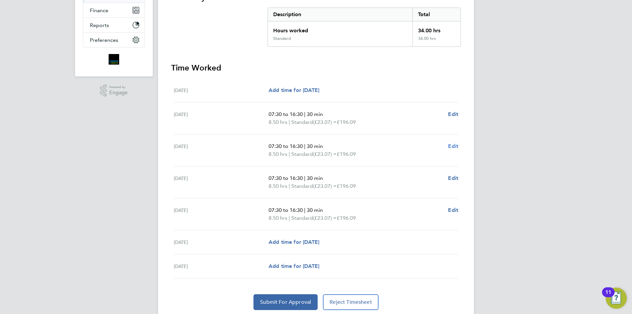
click at [455, 146] on span "Edit" at bounding box center [453, 146] width 10 height 6
select select "30"
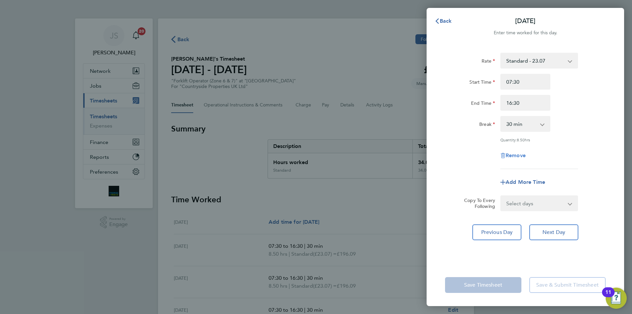
click at [514, 156] on span "Remove" at bounding box center [515, 155] width 20 height 6
select select "null"
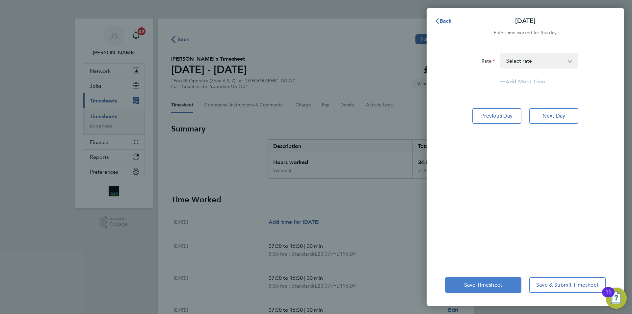
click at [487, 285] on span "Save Timesheet" at bounding box center [483, 284] width 38 height 7
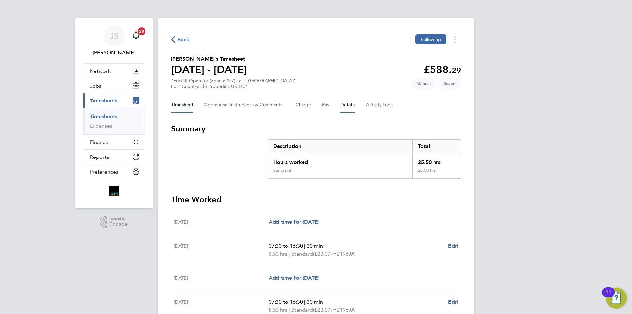
click at [353, 104] on button "Details" at bounding box center [347, 105] width 15 height 16
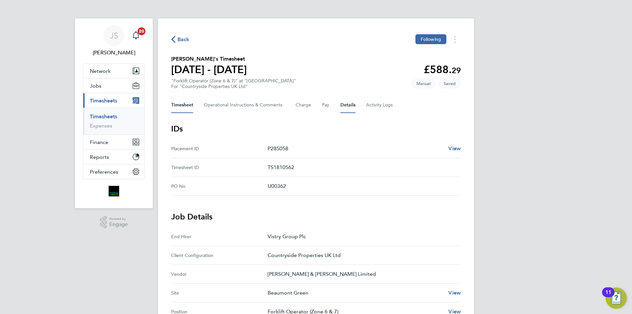
click at [186, 98] on button "Timesheet" at bounding box center [182, 105] width 22 height 16
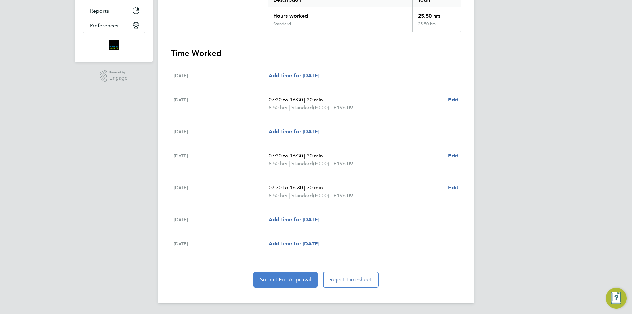
click at [305, 276] on button "Submit For Approval" at bounding box center [285, 279] width 64 height 16
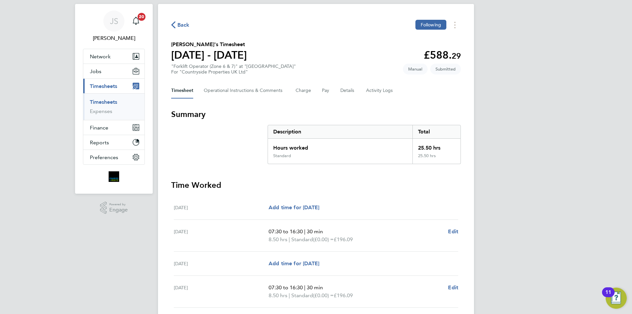
click at [186, 27] on span "Back" at bounding box center [183, 25] width 12 height 8
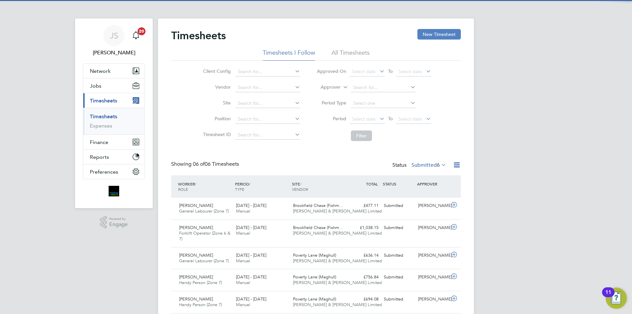
click at [439, 34] on button "New Timesheet" at bounding box center [438, 34] width 43 height 11
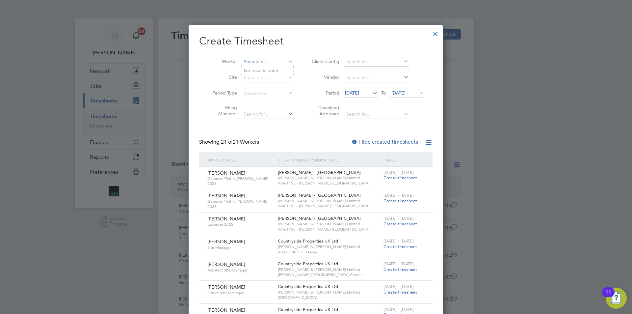
click at [264, 60] on input at bounding box center [267, 61] width 52 height 9
type input "r"
type input "t"
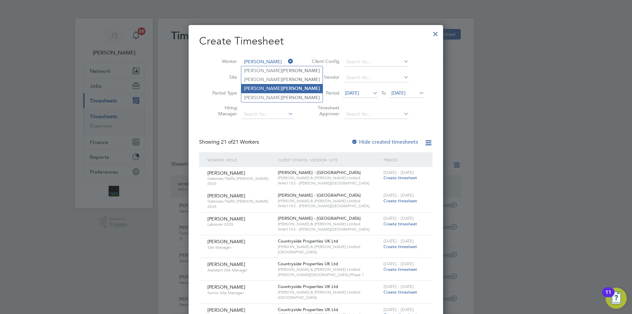
click at [282, 86] on b "[PERSON_NAME]" at bounding box center [301, 89] width 38 height 6
type input "[PERSON_NAME]"
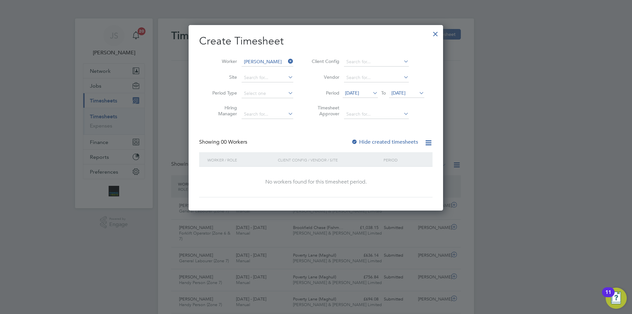
click at [363, 96] on span "[DATE]" at bounding box center [359, 93] width 35 height 9
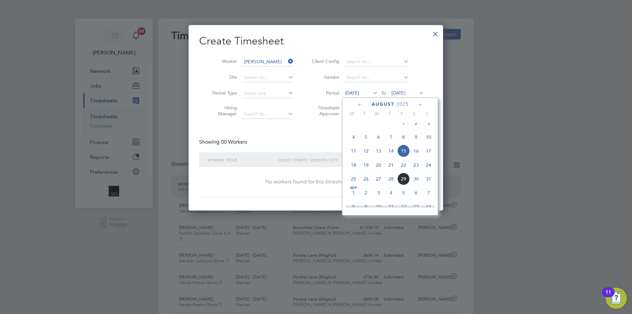
click at [376, 182] on span "27" at bounding box center [378, 178] width 13 height 13
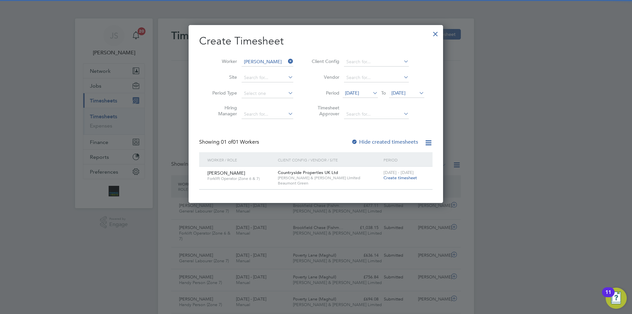
click at [400, 178] on span "Create timesheet" at bounding box center [400, 178] width 34 height 6
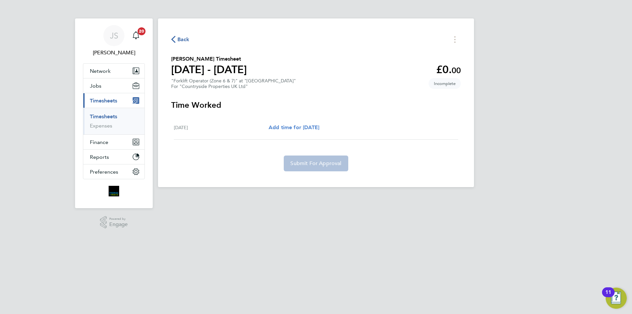
click at [319, 125] on span "Add time for [DATE]" at bounding box center [293, 127] width 51 height 6
select select "30"
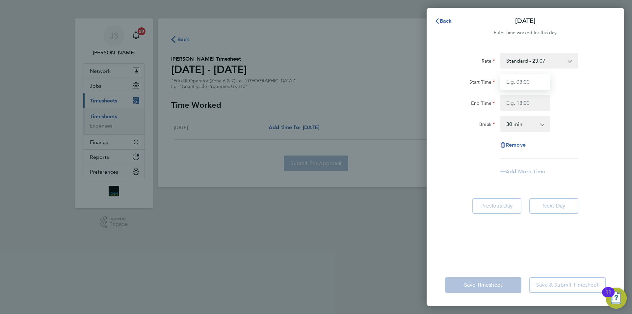
click at [514, 81] on input "Start Time" at bounding box center [525, 82] width 50 height 16
type input "07:30"
click at [519, 110] on input "End Time" at bounding box center [525, 103] width 50 height 16
type input "16:30"
click at [477, 143] on div "Rate Standard - 23.07 Start Time 07:30 End Time 16:30 Break 0 min 15 min 30 min…" at bounding box center [525, 106] width 161 height 106
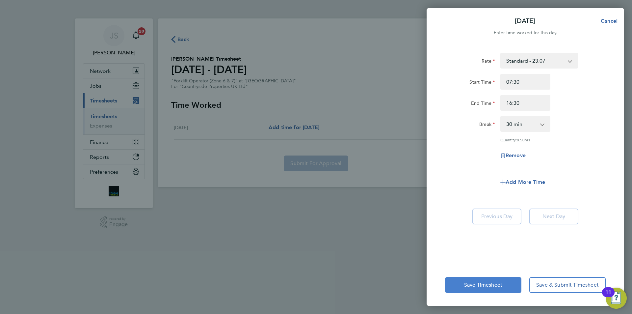
click at [483, 285] on span "Save Timesheet" at bounding box center [483, 284] width 38 height 7
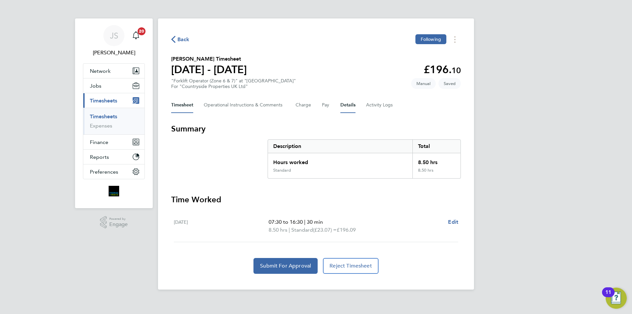
click at [348, 103] on button "Details" at bounding box center [347, 105] width 15 height 16
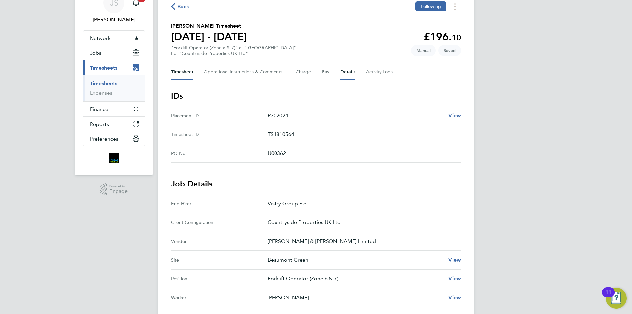
click at [184, 73] on button "Timesheet" at bounding box center [182, 72] width 22 height 16
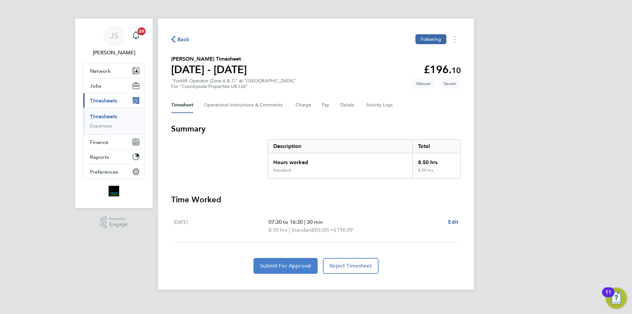
click at [292, 262] on span "Submit For Approval" at bounding box center [285, 265] width 51 height 7
drag, startPoint x: 186, startPoint y: 39, endPoint x: 494, endPoint y: 26, distance: 308.9
click at [186, 38] on span "Back" at bounding box center [183, 40] width 12 height 8
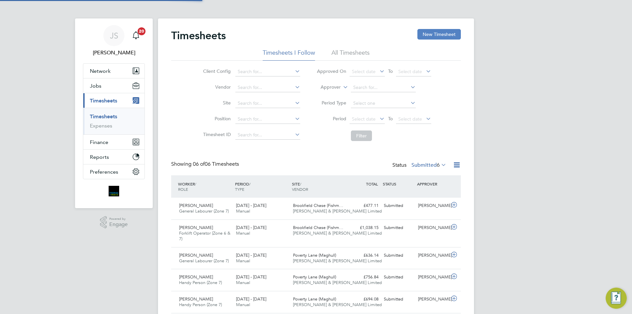
click at [443, 36] on button "New Timesheet" at bounding box center [438, 34] width 43 height 11
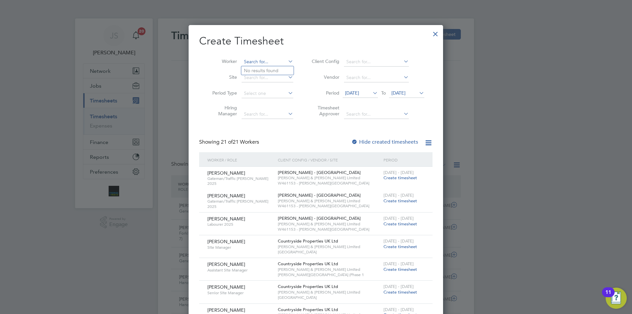
click at [247, 63] on input at bounding box center [267, 61] width 52 height 9
click at [282, 70] on b "Stonebanks" at bounding box center [294, 71] width 25 height 6
type input "[PERSON_NAME]"
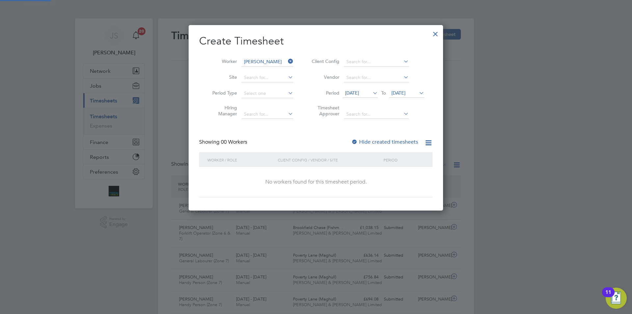
click at [355, 94] on span "[DATE]" at bounding box center [352, 93] width 14 height 6
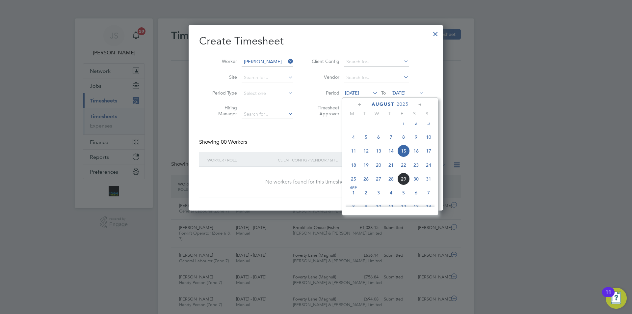
click at [365, 184] on span "26" at bounding box center [366, 178] width 13 height 13
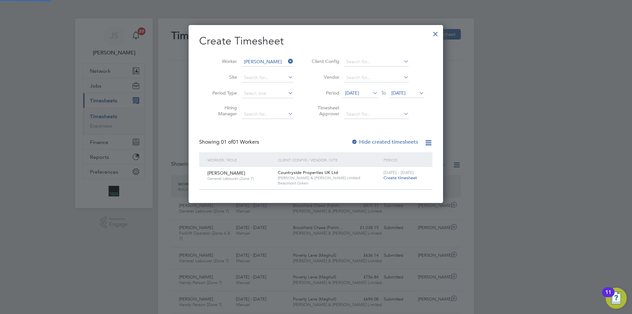
click at [392, 176] on span "Create timesheet" at bounding box center [400, 178] width 34 height 6
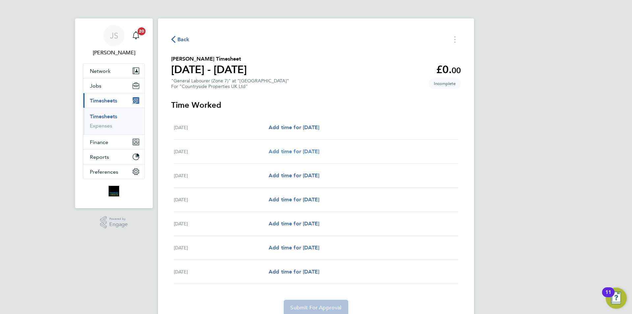
click at [312, 153] on span "Add time for [DATE]" at bounding box center [293, 151] width 51 height 6
select select "30"
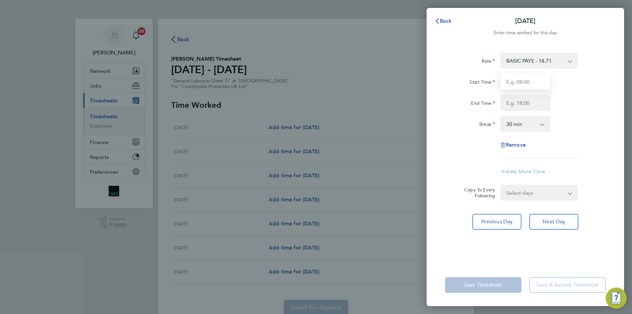
click at [522, 78] on input "Start Time" at bounding box center [525, 82] width 50 height 16
type input "07:30"
click at [518, 105] on input "End Time" at bounding box center [525, 103] width 50 height 16
type input "16:30"
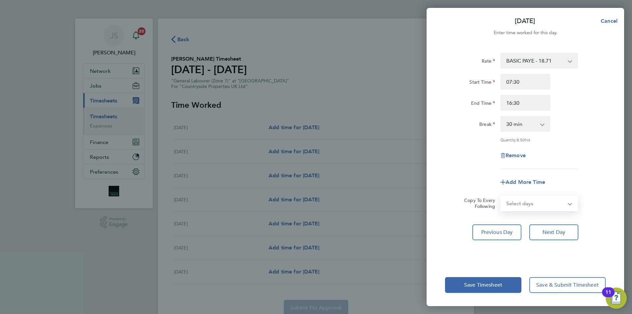
click at [547, 194] on form "Rate BASIC PAYE - 18.71 Start Time 07:30 End Time 16:30 Break 0 min 15 min 30 m…" at bounding box center [525, 132] width 161 height 158
select select "WEEKDAY"
click at [501, 196] on select "Select days Day Weekday (Mon-Fri) Weekend (Sat-Sun) [DATE] [DATE] [DATE] [DATE]…" at bounding box center [535, 203] width 69 height 14
select select "[DATE]"
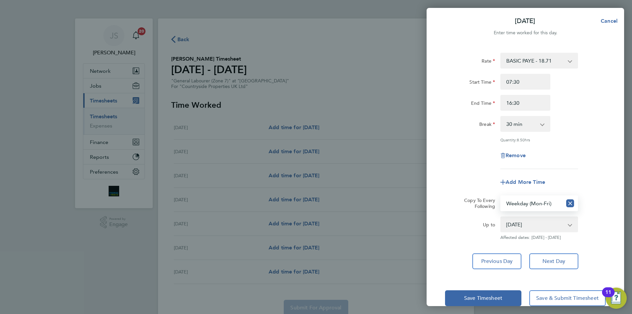
click at [476, 157] on div "Remove" at bounding box center [525, 155] width 166 height 16
click at [500, 290] on button "Save Timesheet" at bounding box center [483, 298] width 76 height 16
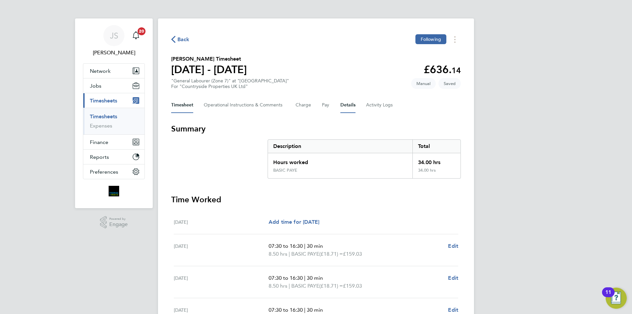
click at [349, 105] on button "Details" at bounding box center [347, 105] width 15 height 16
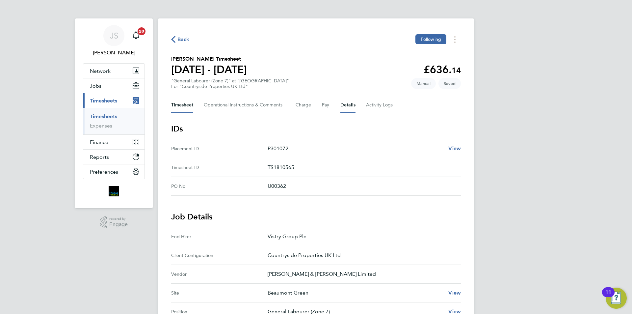
click at [187, 101] on button "Timesheet" at bounding box center [182, 105] width 22 height 16
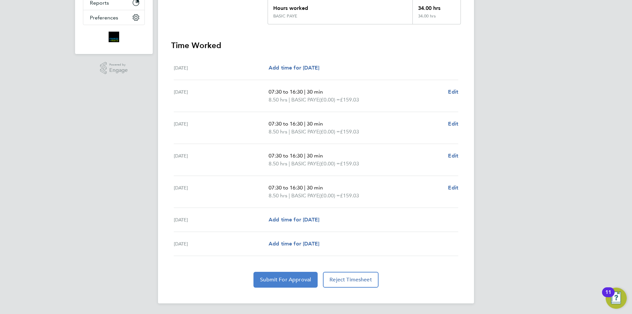
drag, startPoint x: 285, startPoint y: 279, endPoint x: 301, endPoint y: 275, distance: 16.5
click at [285, 278] on span "Submit For Approval" at bounding box center [285, 279] width 51 height 7
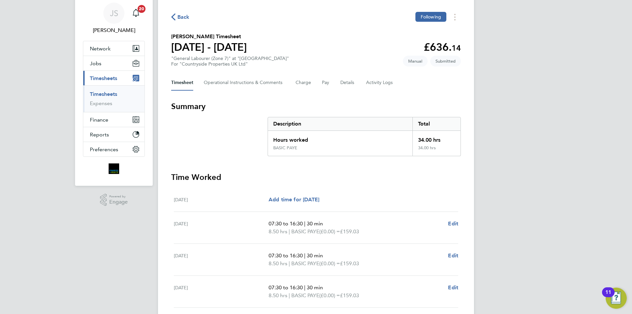
click at [181, 14] on span "Back" at bounding box center [183, 17] width 12 height 8
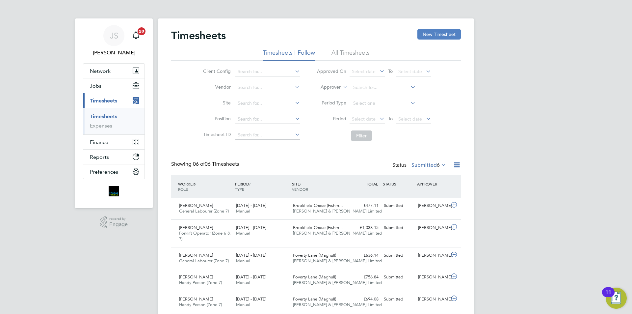
click at [446, 33] on button "New Timesheet" at bounding box center [438, 34] width 43 height 11
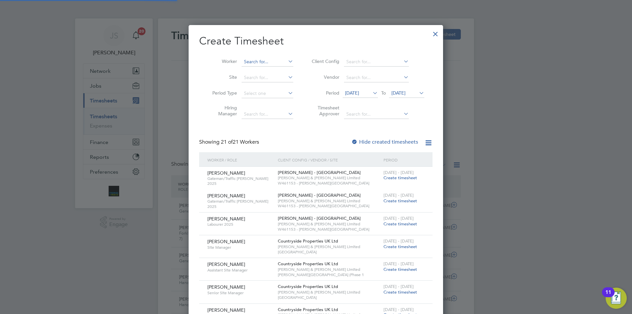
click at [247, 60] on input at bounding box center [267, 61] width 52 height 9
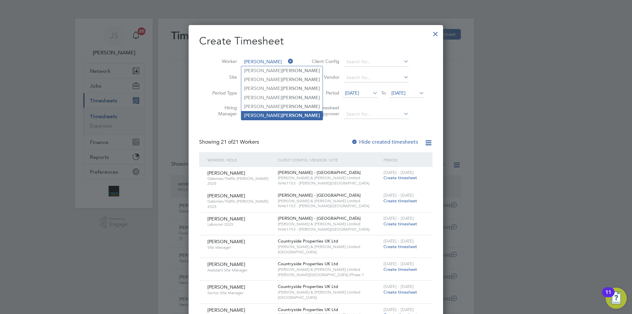
click at [260, 112] on li "[PERSON_NAME]" at bounding box center [281, 115] width 81 height 9
type input "[PERSON_NAME]"
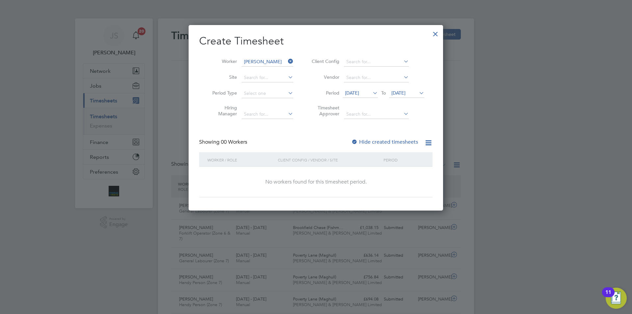
click at [359, 93] on span "[DATE]" at bounding box center [352, 93] width 14 height 6
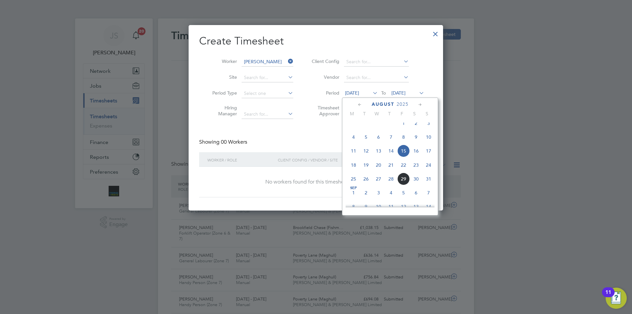
click at [367, 185] on span "26" at bounding box center [366, 178] width 13 height 13
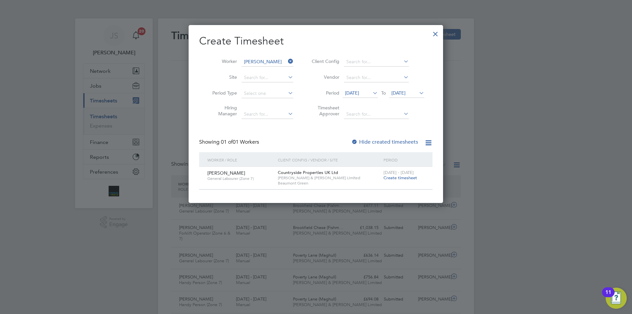
click at [393, 177] on span "Create timesheet" at bounding box center [400, 178] width 34 height 6
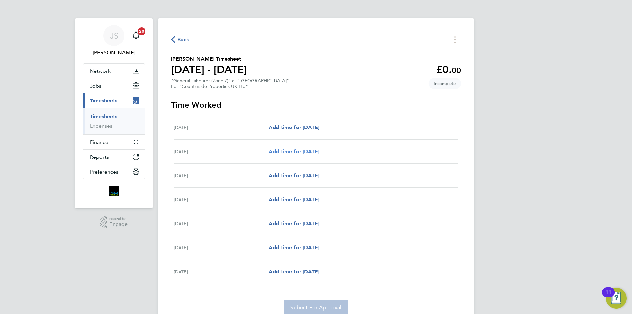
click at [300, 151] on span "Add time for [DATE]" at bounding box center [293, 151] width 51 height 6
select select "30"
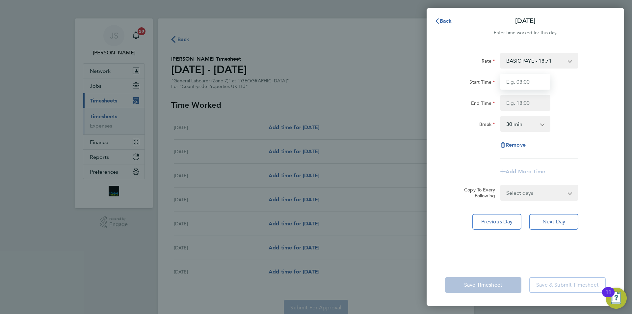
click at [509, 79] on input "Start Time" at bounding box center [525, 82] width 50 height 16
type input "07:30"
click at [506, 105] on input "End Time" at bounding box center [525, 103] width 50 height 16
type input "17:00"
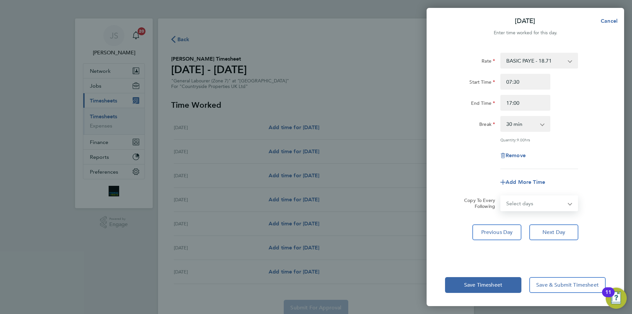
drag, startPoint x: 522, startPoint y: 191, endPoint x: 527, endPoint y: 207, distance: 17.3
click at [522, 192] on form "Rate BASIC PAYE - 18.71 Start Time 07:30 End Time 17:00 Break 0 min 15 min 30 m…" at bounding box center [525, 132] width 161 height 158
select select "WEEKDAY"
click at [501, 196] on select "Select days Day Weekday (Mon-Fri) Weekend (Sat-Sun) [DATE] [DATE] [DATE] [DATE]…" at bounding box center [535, 203] width 69 height 14
select select "[DATE]"
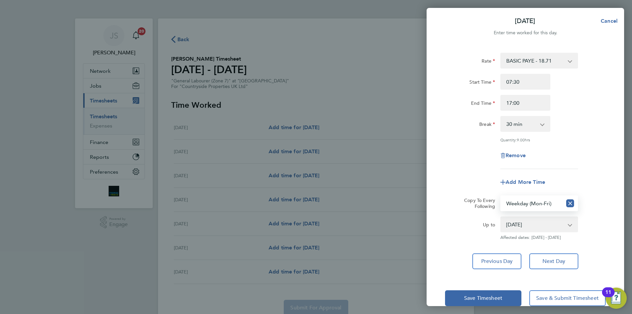
drag, startPoint x: 486, startPoint y: 180, endPoint x: 493, endPoint y: 288, distance: 108.8
click at [486, 180] on div "Add More Time" at bounding box center [525, 182] width 166 height 16
click at [492, 294] on span "Save Timesheet" at bounding box center [483, 297] width 38 height 7
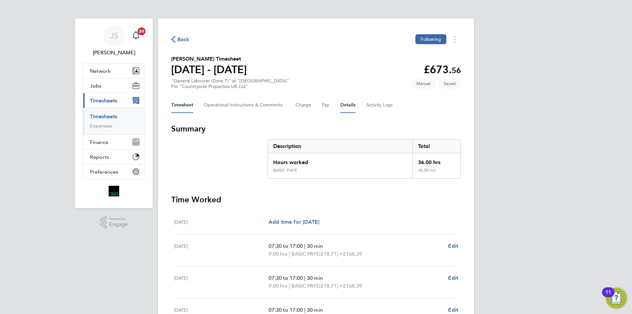
click at [345, 103] on button "Details" at bounding box center [347, 105] width 15 height 16
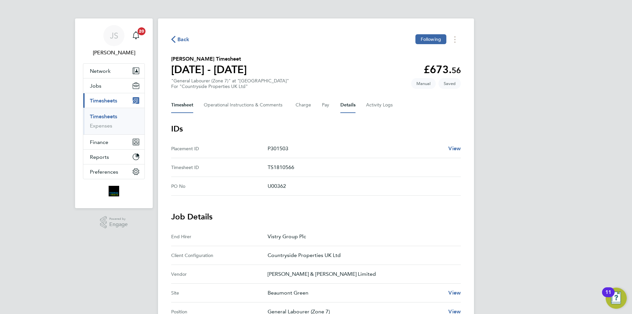
click at [175, 105] on button "Timesheet" at bounding box center [182, 105] width 22 height 16
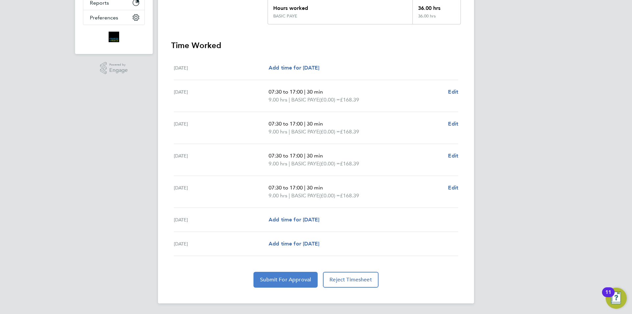
click at [288, 278] on span "Submit For Approval" at bounding box center [285, 279] width 51 height 7
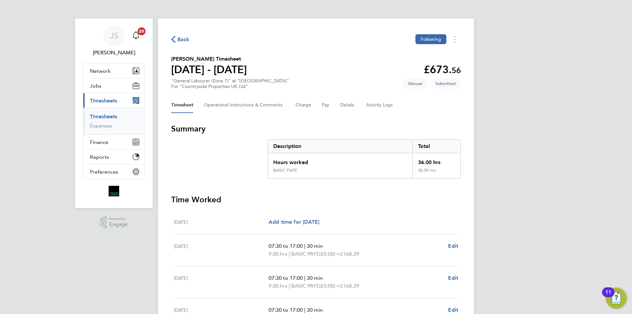
click at [182, 41] on span "Back" at bounding box center [183, 40] width 12 height 8
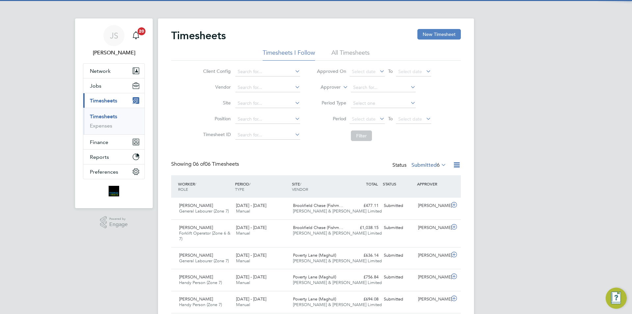
click at [438, 36] on button "New Timesheet" at bounding box center [438, 34] width 43 height 11
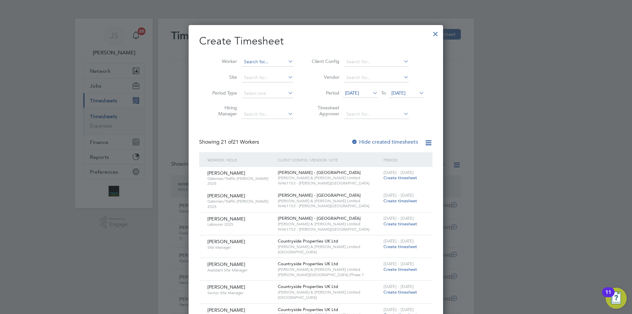
click at [255, 63] on input at bounding box center [267, 61] width 52 height 9
click at [254, 70] on b "[PERSON_NAME]" at bounding box center [263, 71] width 38 height 6
type input "[PERSON_NAME]"
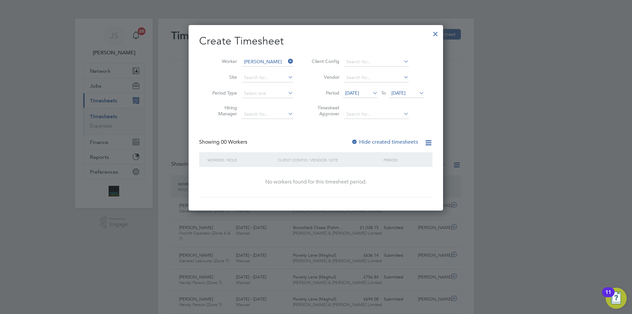
click at [359, 95] on span "[DATE]" at bounding box center [352, 93] width 14 height 6
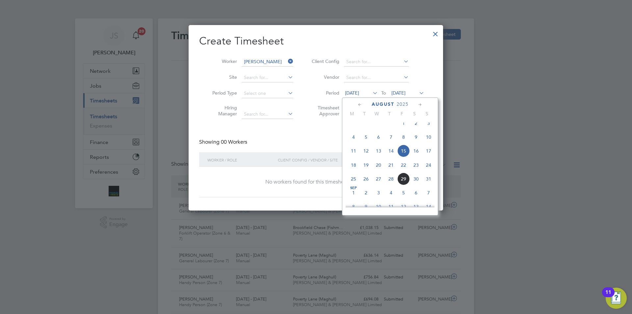
click at [362, 183] on span "26" at bounding box center [366, 178] width 13 height 13
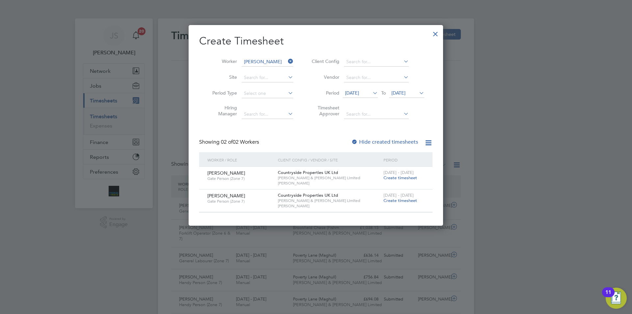
click at [404, 200] on span "Create timesheet" at bounding box center [400, 200] width 34 height 6
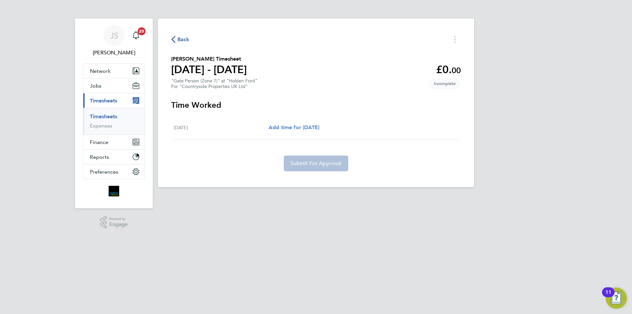
click at [297, 126] on span "Add time for [DATE]" at bounding box center [293, 127] width 51 height 6
select select "30"
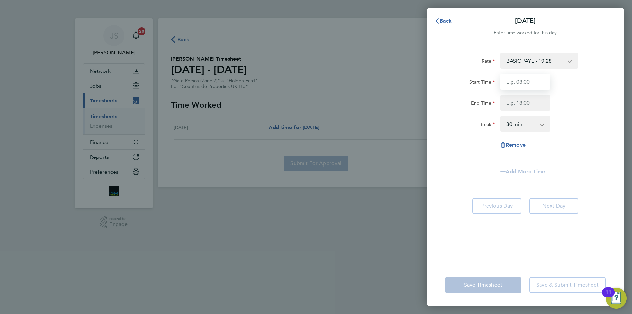
click at [517, 86] on input "Start Time" at bounding box center [525, 82] width 50 height 16
type input "07:30"
click at [545, 98] on input "End Time" at bounding box center [525, 103] width 50 height 16
type input "16:30"
click at [470, 142] on div "Rate BASIC PAYE - 19.28 Start Time 07:30 End Time 16:30 Break 0 min 15 min 30 m…" at bounding box center [525, 106] width 161 height 106
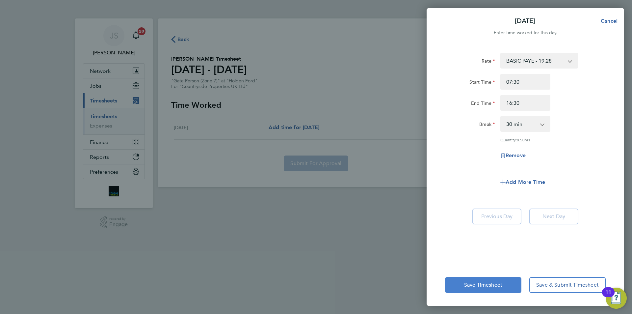
click at [480, 285] on span "Save Timesheet" at bounding box center [483, 284] width 38 height 7
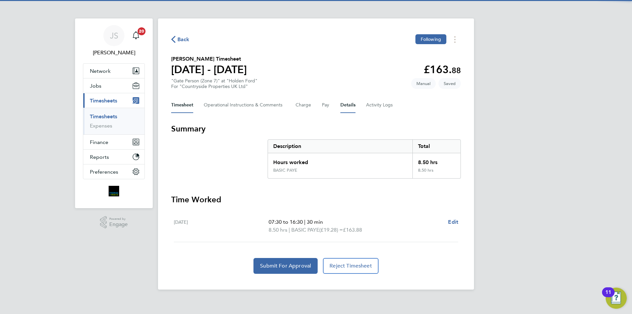
click at [347, 107] on button "Details" at bounding box center [347, 105] width 15 height 16
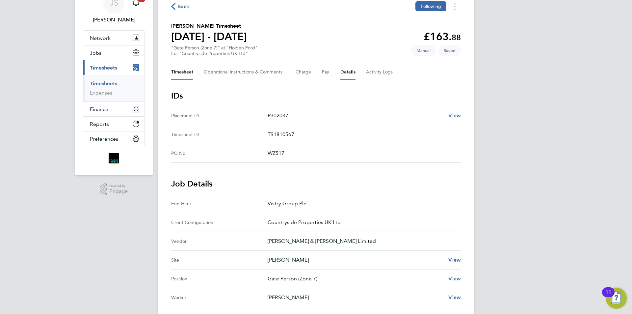
click at [180, 74] on button "Timesheet" at bounding box center [182, 72] width 22 height 16
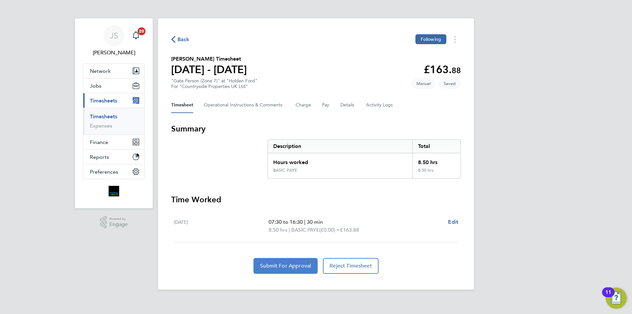
click at [268, 265] on span "Submit For Approval" at bounding box center [285, 265] width 51 height 7
click at [183, 37] on span "Back" at bounding box center [183, 40] width 12 height 8
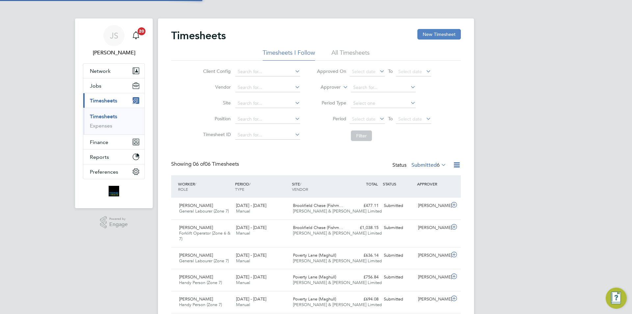
click at [441, 35] on button "New Timesheet" at bounding box center [438, 34] width 43 height 11
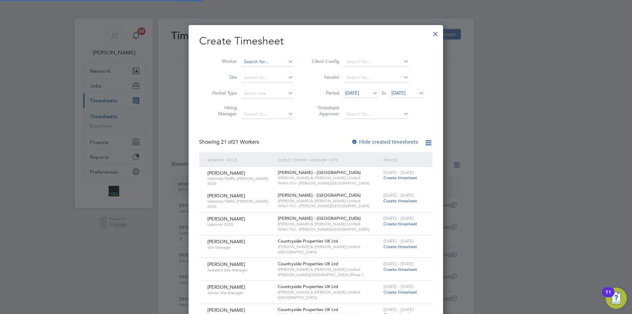
drag, startPoint x: 266, startPoint y: 67, endPoint x: 265, endPoint y: 64, distance: 3.4
click at [265, 66] on li "Worker" at bounding box center [250, 62] width 102 height 16
click at [265, 63] on input at bounding box center [267, 61] width 52 height 9
click at [261, 67] on li "[PERSON_NAME]" at bounding box center [273, 70] width 64 height 9
type input "[PERSON_NAME]"
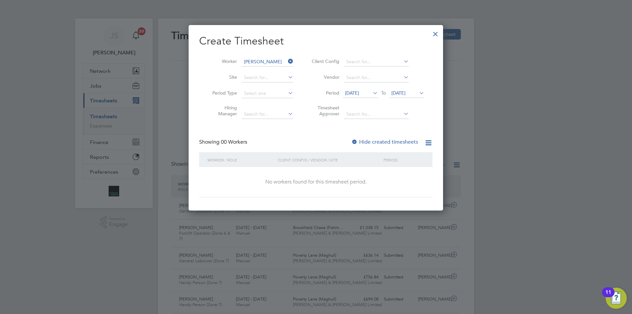
click at [361, 96] on span "[DATE]" at bounding box center [359, 93] width 35 height 9
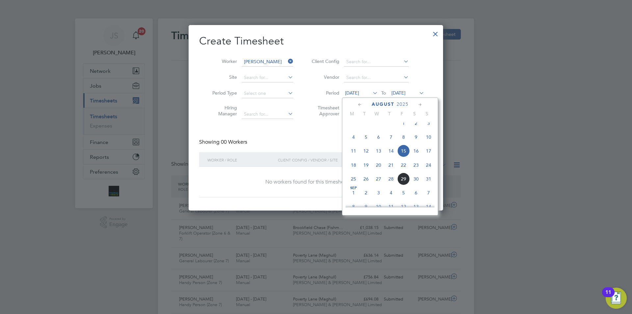
click at [365, 182] on span "26" at bounding box center [366, 178] width 13 height 13
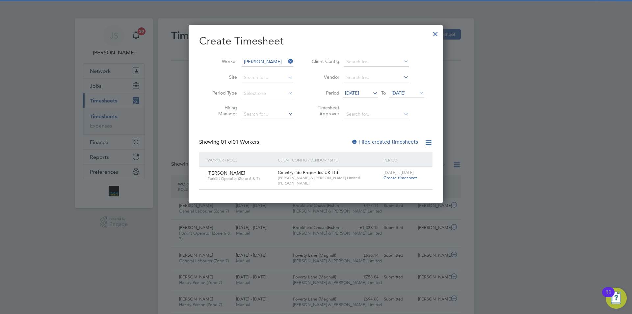
click at [399, 177] on span "Create timesheet" at bounding box center [400, 178] width 34 height 6
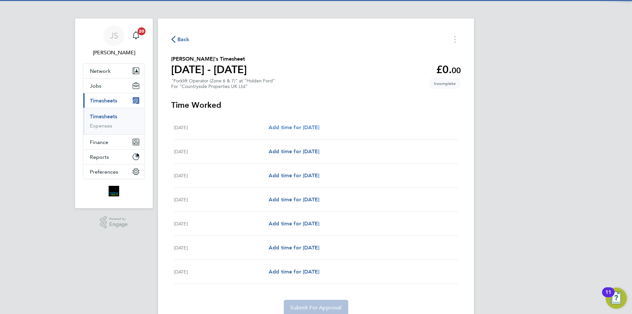
click at [319, 126] on span "Add time for [DATE]" at bounding box center [293, 127] width 51 height 6
select select "30"
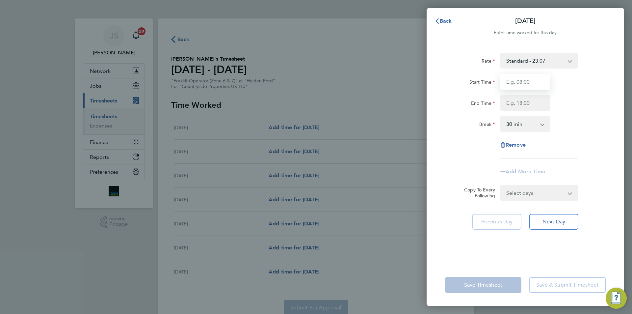
click at [529, 79] on input "Start Time" at bounding box center [525, 82] width 50 height 16
type input "07:30"
click at [503, 105] on input "End Time" at bounding box center [525, 103] width 50 height 16
type input "17:00"
click at [520, 195] on select "Select days Day Weekday (Mon-Fri) Weekend (Sat-Sun) [DATE] [DATE] [DATE] [DATE]…" at bounding box center [535, 192] width 69 height 14
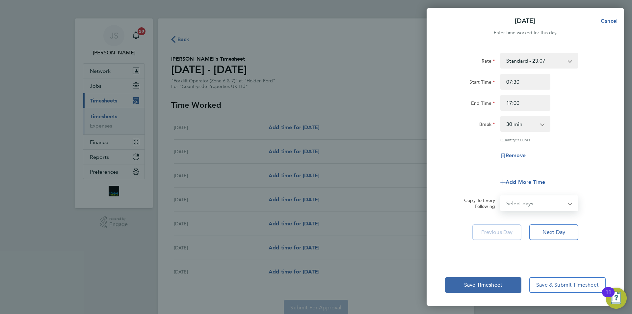
select select "WEEKDAY"
click at [501, 196] on select "Select days Day Weekday (Mon-Fri) Weekend (Sat-Sun) [DATE] [DATE] [DATE] [DATE]…" at bounding box center [535, 203] width 69 height 14
select select "[DATE]"
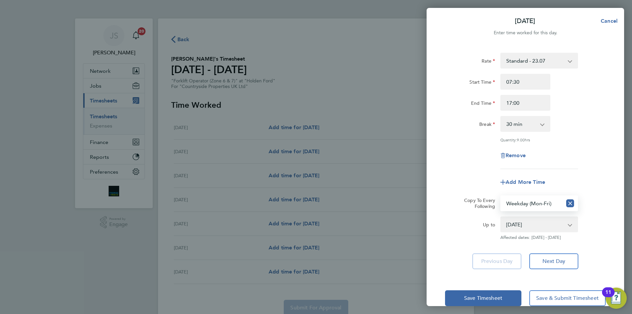
click at [466, 157] on div "Remove" at bounding box center [525, 155] width 166 height 16
click at [471, 283] on div "Save Timesheet Save & Submit Timesheet" at bounding box center [524, 298] width 197 height 42
click at [470, 294] on span "Save Timesheet" at bounding box center [483, 297] width 38 height 7
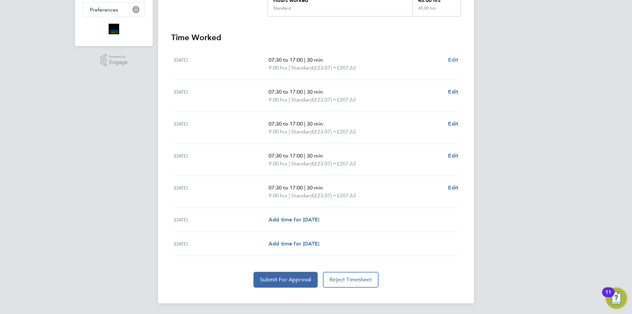
click at [453, 59] on span "Edit" at bounding box center [453, 60] width 10 height 6
select select "30"
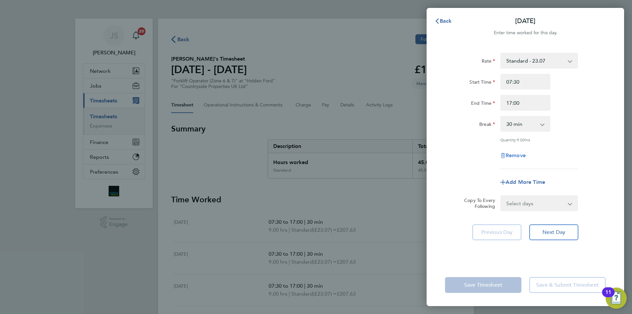
click at [517, 154] on span "Remove" at bounding box center [515, 155] width 20 height 6
select select "null"
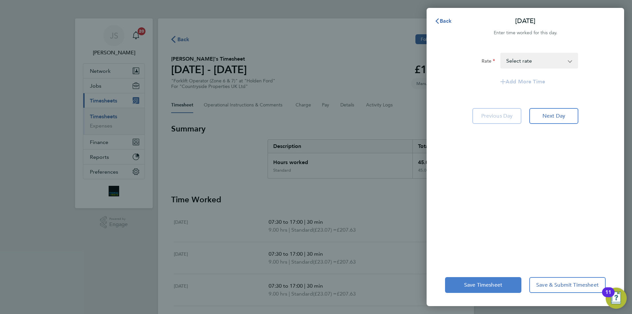
click at [503, 281] on button "Save Timesheet" at bounding box center [483, 285] width 76 height 16
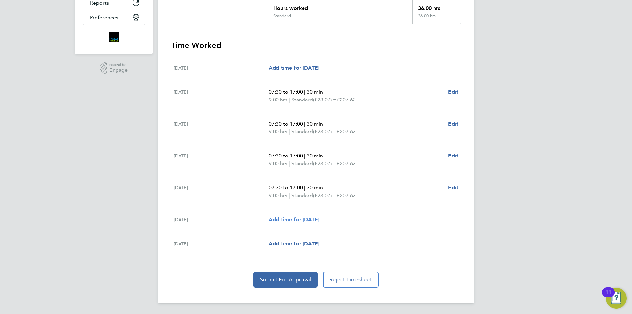
click at [315, 220] on span "Add time for [DATE]" at bounding box center [293, 219] width 51 height 6
select select "30"
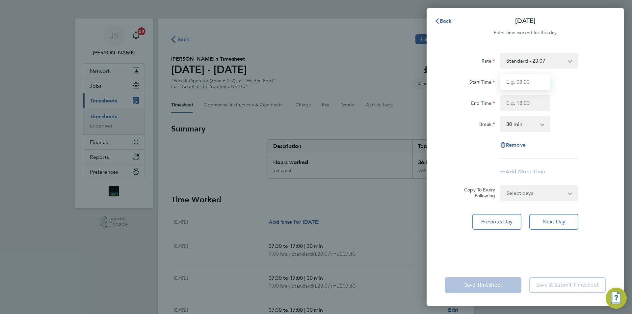
click at [517, 83] on input "Start Time" at bounding box center [525, 82] width 50 height 16
type input "07:30"
click at [526, 103] on input "End Time" at bounding box center [525, 103] width 50 height 16
type input "15:00"
click at [442, 173] on div "Rate Standard - 23.07 Start Time 07:30 End Time 15:00 Break 0 min 15 min 30 min…" at bounding box center [524, 154] width 197 height 219
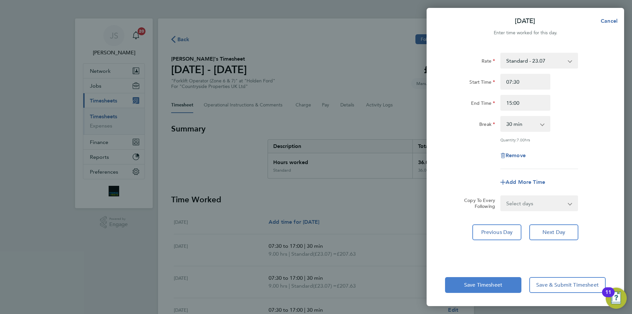
click at [481, 285] on span "Save Timesheet" at bounding box center [483, 284] width 38 height 7
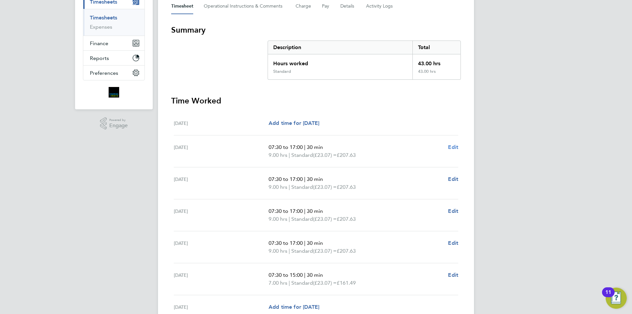
click at [453, 146] on span "Edit" at bounding box center [453, 147] width 10 height 6
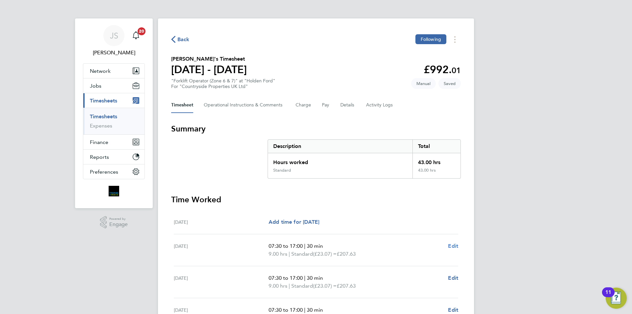
select select "30"
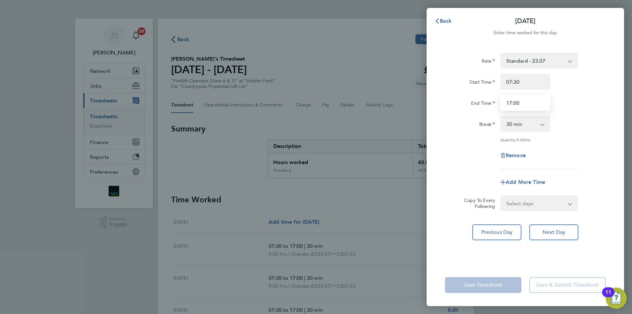
click at [510, 102] on input "17:00" at bounding box center [525, 103] width 50 height 16
type input "18:00"
click at [539, 205] on select "Select days Day Weekday (Mon-Fri) Weekend (Sat-Sun) [DATE] [DATE] [DATE] [DATE]…" at bounding box center [535, 203] width 69 height 14
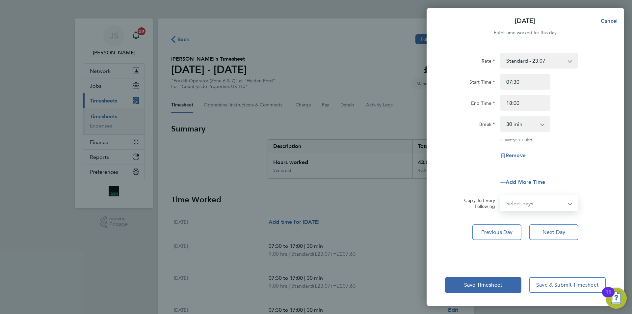
select select "WEEKDAY"
click at [501, 196] on select "Select days Day Weekday (Mon-Fri) Weekend (Sat-Sun) [DATE] [DATE] [DATE] [DATE]…" at bounding box center [535, 203] width 69 height 14
select select "[DATE]"
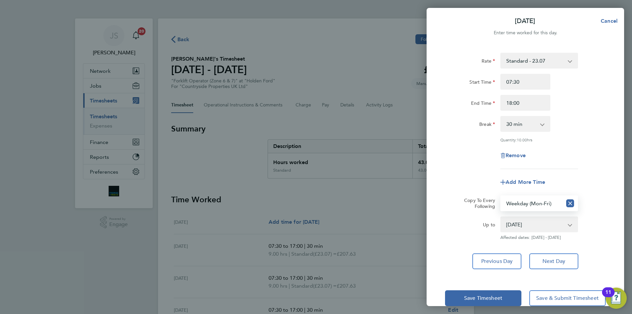
click at [445, 160] on div "Remove" at bounding box center [525, 155] width 166 height 16
click at [470, 292] on button "Save Timesheet" at bounding box center [483, 298] width 76 height 16
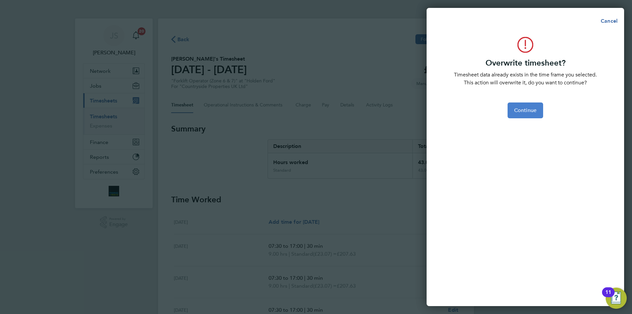
click at [526, 116] on button "Continue" at bounding box center [525, 110] width 36 height 16
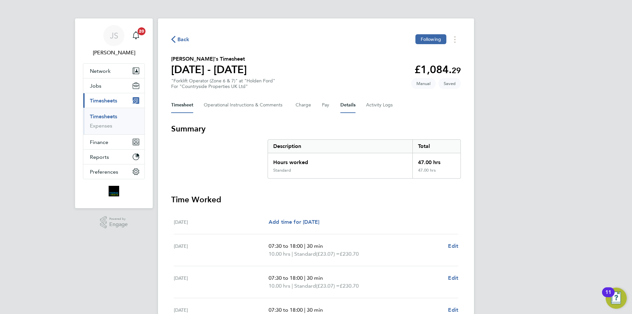
click at [351, 107] on button "Details" at bounding box center [347, 105] width 15 height 16
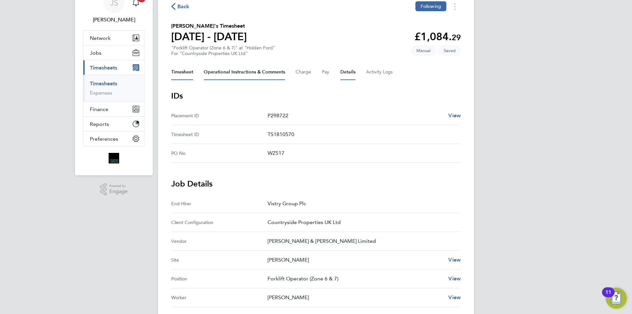
click at [186, 71] on button "Timesheet" at bounding box center [182, 72] width 22 height 16
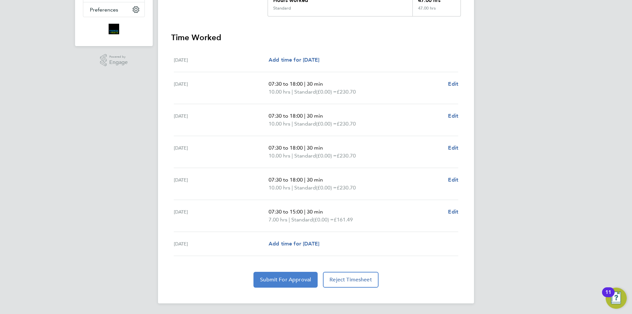
click at [290, 279] on span "Submit For Approval" at bounding box center [285, 279] width 51 height 7
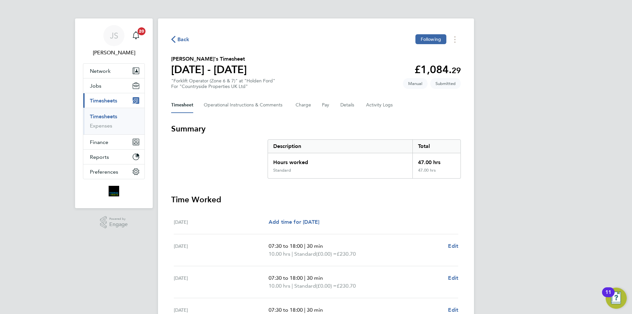
click at [186, 38] on span "Back" at bounding box center [183, 40] width 12 height 8
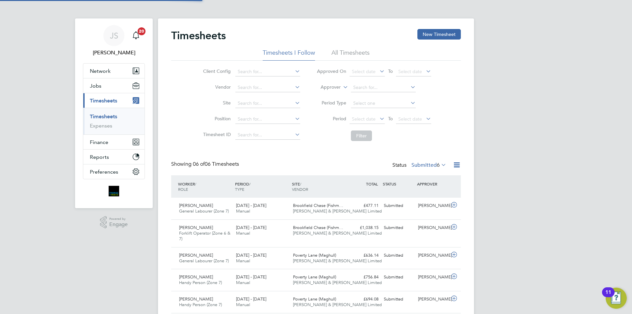
scroll to position [17, 57]
click at [446, 35] on button "New Timesheet" at bounding box center [438, 34] width 43 height 11
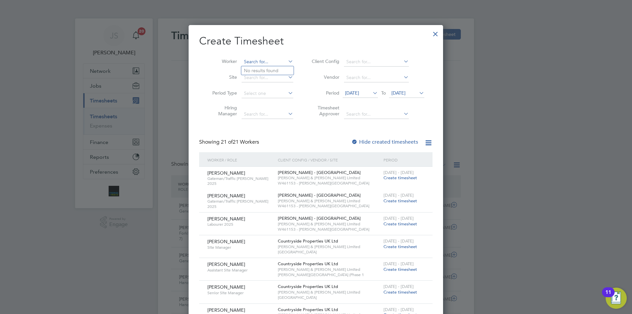
click at [248, 62] on input at bounding box center [267, 61] width 52 height 9
click at [250, 68] on b "Imran" at bounding box center [250, 71] width 12 height 6
type input "[PERSON_NAME]"
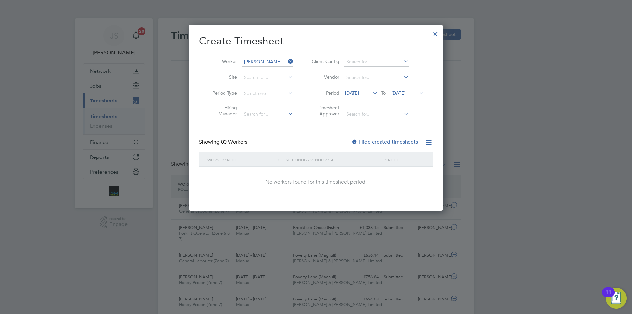
click at [353, 93] on span "[DATE]" at bounding box center [352, 93] width 14 height 6
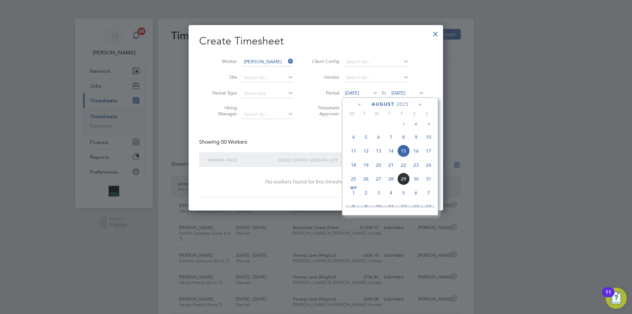
click at [365, 183] on span "26" at bounding box center [366, 178] width 13 height 13
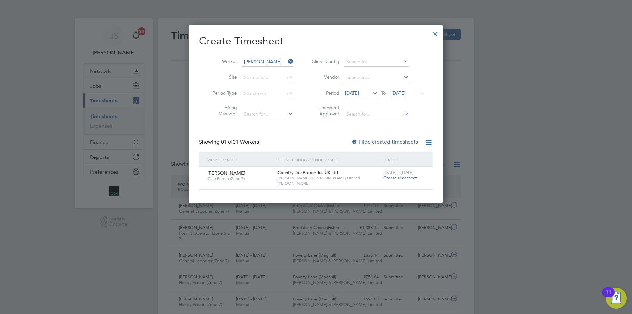
click at [394, 179] on span "Create timesheet" at bounding box center [400, 178] width 34 height 6
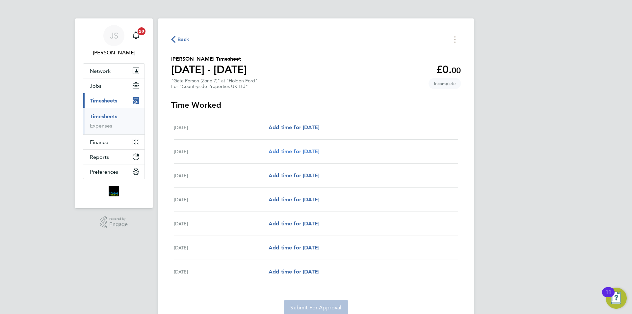
click at [285, 149] on span "Add time for [DATE]" at bounding box center [293, 151] width 51 height 6
select select "30"
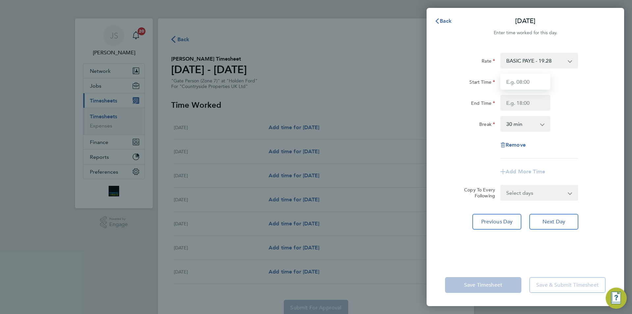
click at [534, 86] on input "Start Time" at bounding box center [525, 82] width 50 height 16
type input "07:30"
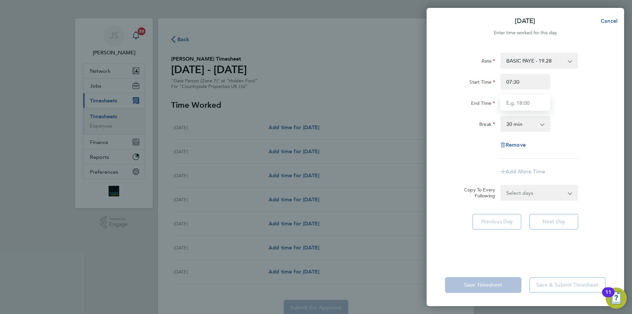
click at [530, 99] on input "End Time" at bounding box center [525, 103] width 50 height 16
type input "16:30"
click at [541, 196] on select "Select days Day Weekday (Mon-Fri) Weekend (Sat-Sun) [DATE] [DATE] [DATE] [DATE]…" at bounding box center [535, 192] width 69 height 14
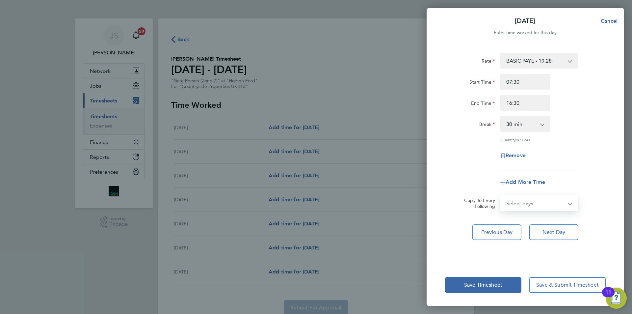
select select "WEEKDAY"
click at [501, 196] on select "Select days Day Weekday (Mon-Fri) Weekend (Sat-Sun) [DATE] [DATE] [DATE] [DATE]…" at bounding box center [535, 203] width 69 height 14
select select "[DATE]"
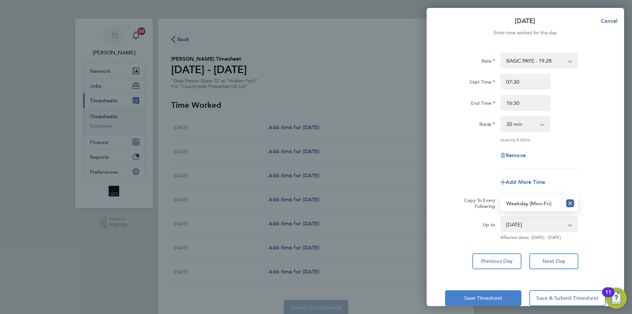
click at [475, 302] on button "Save Timesheet" at bounding box center [483, 298] width 76 height 16
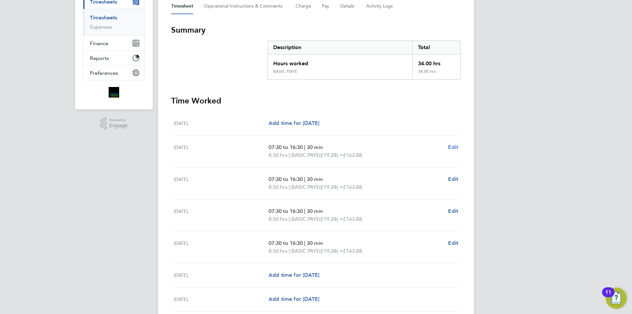
click at [452, 146] on span "Edit" at bounding box center [453, 147] width 10 height 6
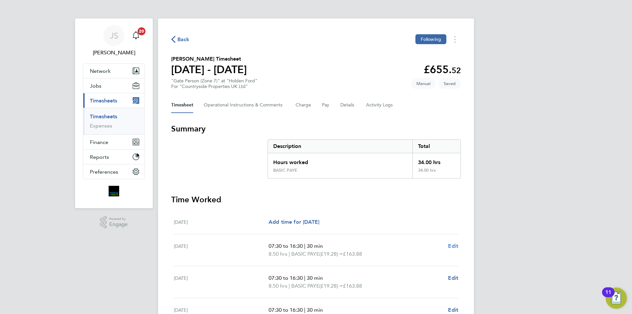
select select "30"
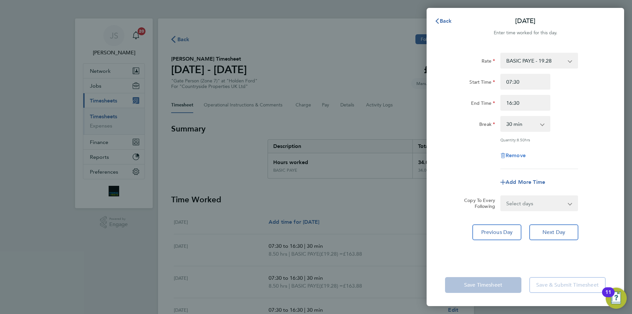
click at [510, 152] on span "Remove" at bounding box center [515, 155] width 20 height 6
select select "null"
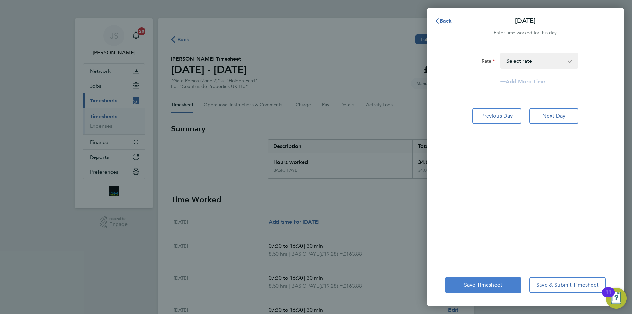
click at [466, 286] on span "Save Timesheet" at bounding box center [483, 284] width 38 height 7
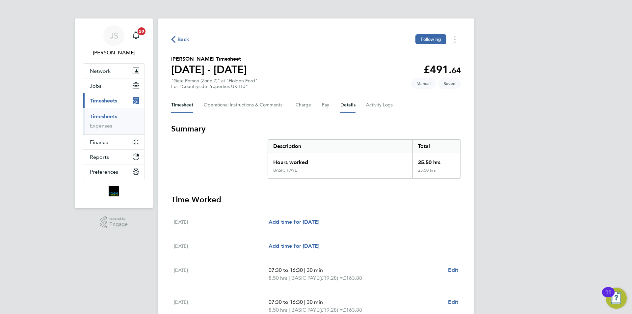
click at [346, 100] on button "Details" at bounding box center [347, 105] width 15 height 16
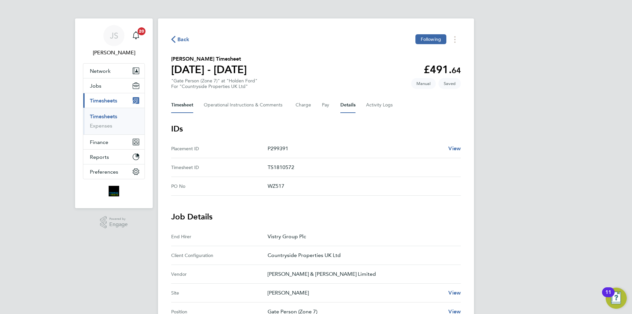
click at [181, 107] on button "Timesheet" at bounding box center [182, 105] width 22 height 16
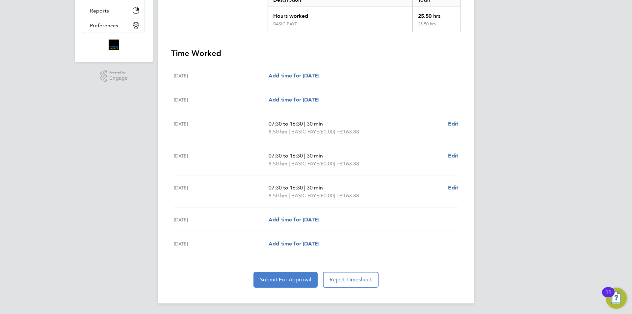
click at [270, 283] on button "Submit For Approval" at bounding box center [285, 279] width 64 height 16
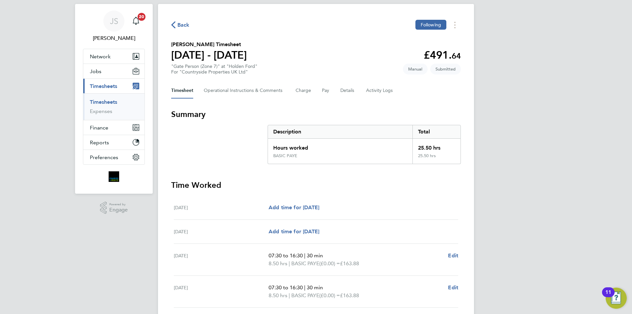
click at [180, 24] on span "Back" at bounding box center [183, 25] width 12 height 8
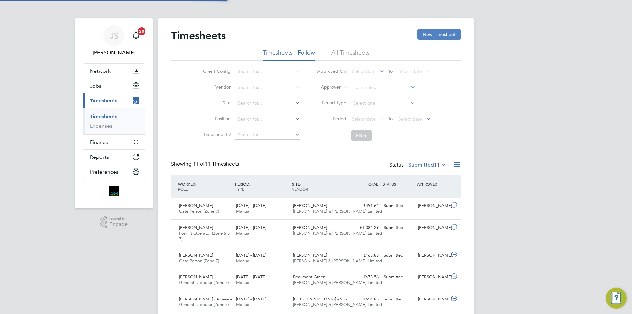
click at [446, 31] on button "New Timesheet" at bounding box center [438, 34] width 43 height 11
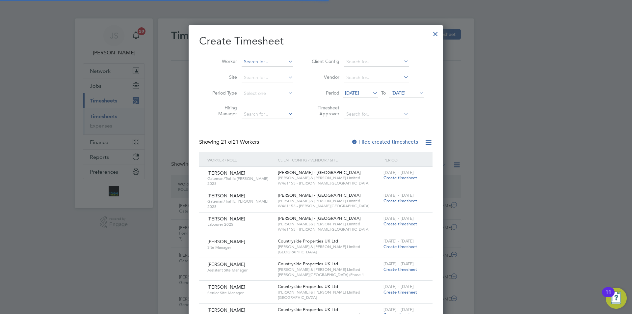
click at [269, 62] on input at bounding box center [267, 61] width 52 height 9
click at [269, 68] on li "Mama du Embalo" at bounding box center [267, 70] width 52 height 9
type input "Mamadu Embalo"
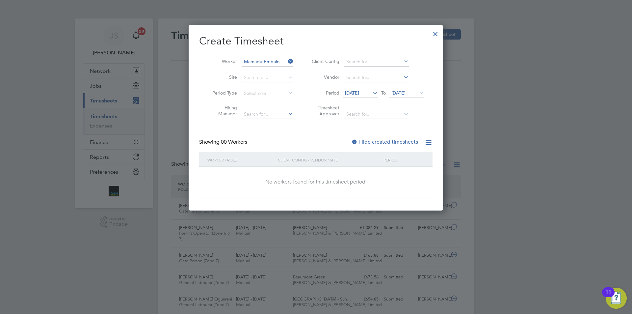
click at [359, 92] on span "[DATE]" at bounding box center [352, 93] width 14 height 6
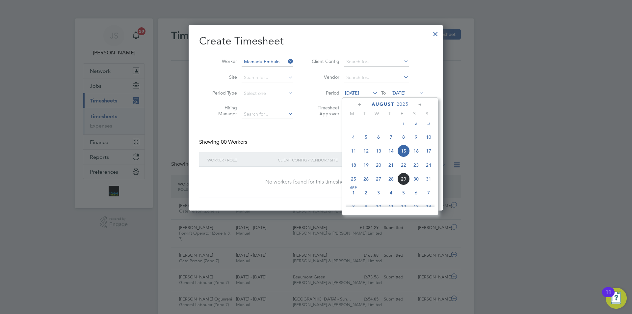
click at [367, 185] on span "26" at bounding box center [366, 178] width 13 height 13
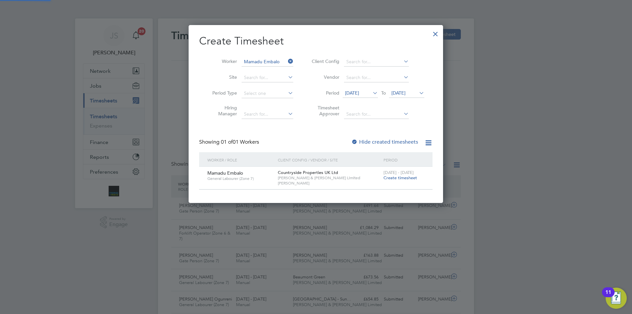
click at [394, 177] on span "Create timesheet" at bounding box center [400, 178] width 34 height 6
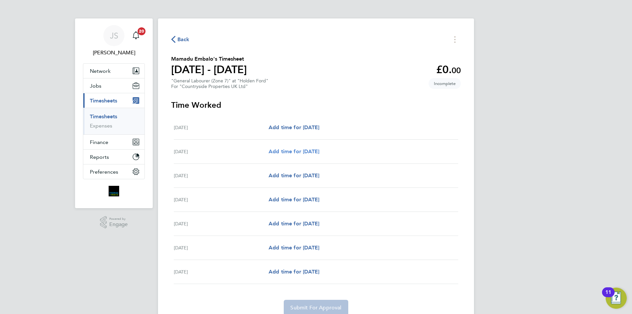
click at [315, 150] on span "Add time for [DATE]" at bounding box center [293, 151] width 51 height 6
select select "30"
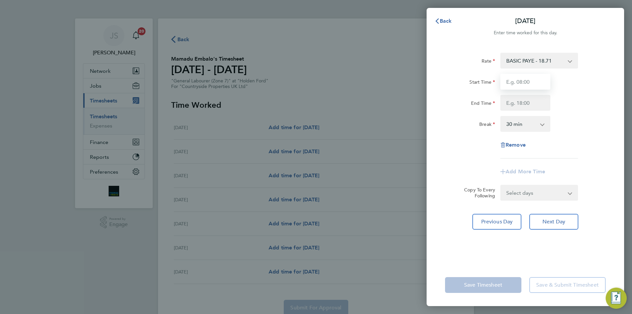
click at [515, 83] on input "Start Time" at bounding box center [525, 82] width 50 height 16
type input "07:30"
drag, startPoint x: 524, startPoint y: 99, endPoint x: 530, endPoint y: 96, distance: 6.9
click at [524, 99] on input "End Time" at bounding box center [525, 103] width 50 height 16
type input "16:30"
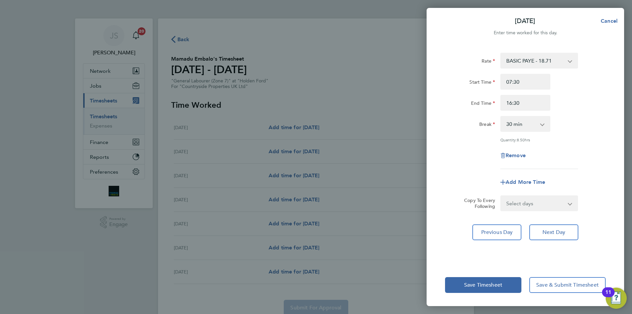
click at [543, 198] on select "Select days Day Weekday (Mon-Fri) Weekend (Sat-Sun) [DATE] [DATE] [DATE] [DATE]…" at bounding box center [535, 203] width 69 height 14
select select "WEEKDAY"
click at [501, 196] on select "Select days Day Weekday (Mon-Fri) Weekend (Sat-Sun) [DATE] [DATE] [DATE] [DATE]…" at bounding box center [535, 203] width 69 height 14
select select "[DATE]"
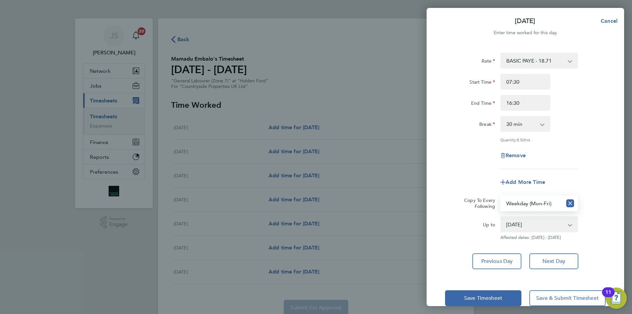
click at [459, 191] on form "Rate BASIC PAYE - 18.71 Start Time 07:30 End Time 16:30 Break 0 min 15 min 30 m…" at bounding box center [525, 146] width 161 height 187
drag, startPoint x: 461, startPoint y: 306, endPoint x: 465, endPoint y: 301, distance: 6.6
click at [462, 306] on div "[DATE] Cancel Enter time worked for this day. Rate BASIC PAYE - 18.71 Start Tim…" at bounding box center [316, 157] width 632 height 314
click at [465, 298] on span "Save Timesheet" at bounding box center [483, 297] width 38 height 7
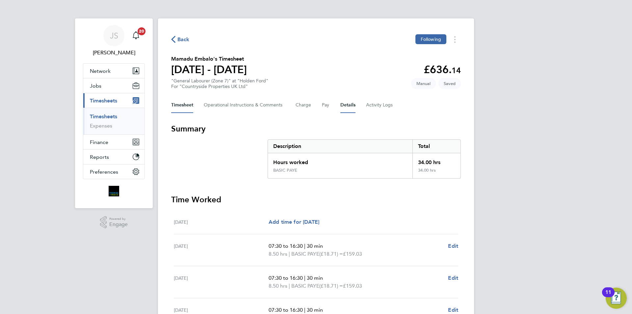
click at [347, 106] on button "Details" at bounding box center [347, 105] width 15 height 16
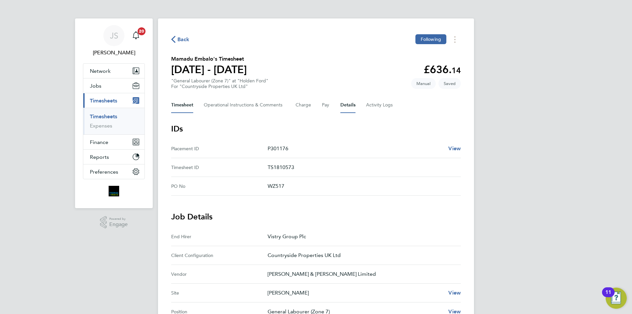
click at [183, 103] on button "Timesheet" at bounding box center [182, 105] width 22 height 16
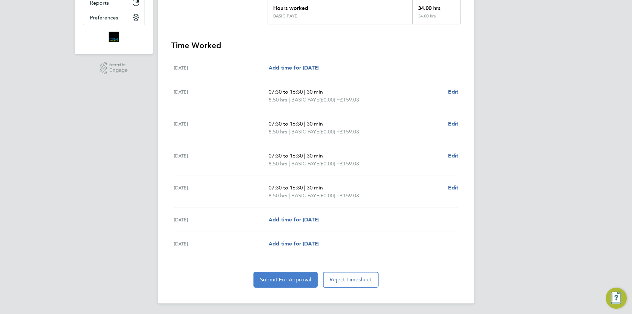
click at [289, 276] on button "Submit For Approval" at bounding box center [285, 279] width 64 height 16
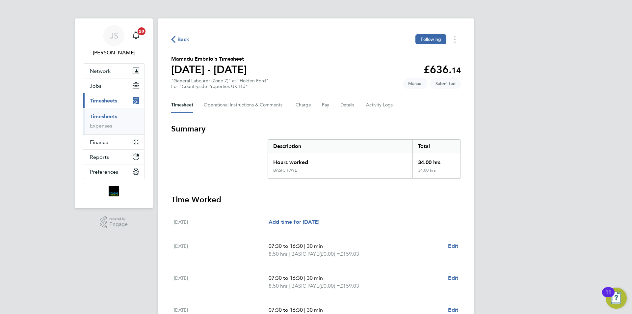
click at [189, 38] on span "Back" at bounding box center [183, 40] width 12 height 8
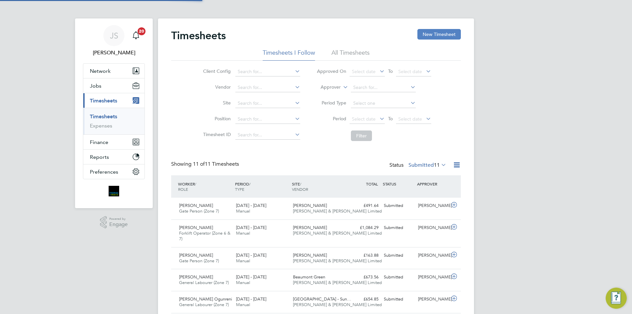
click at [435, 36] on button "New Timesheet" at bounding box center [438, 34] width 43 height 11
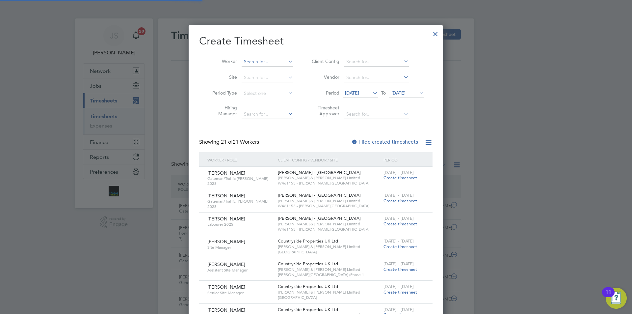
click at [256, 63] on input at bounding box center [267, 61] width 52 height 9
click at [253, 67] on li "Luke Co les" at bounding box center [271, 70] width 61 height 9
type input "[PERSON_NAME]"
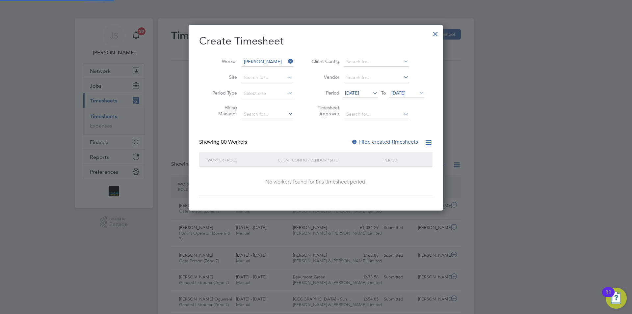
click at [353, 97] on span "[DATE]" at bounding box center [359, 93] width 35 height 9
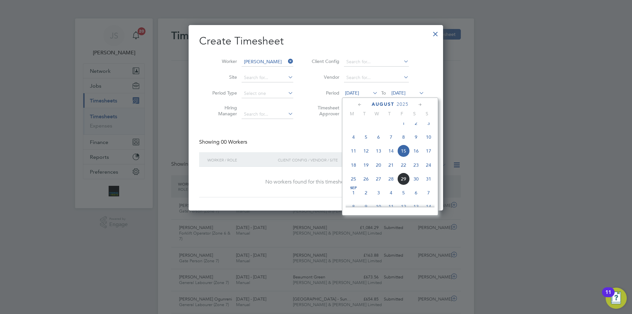
click at [364, 185] on span "26" at bounding box center [366, 178] width 13 height 13
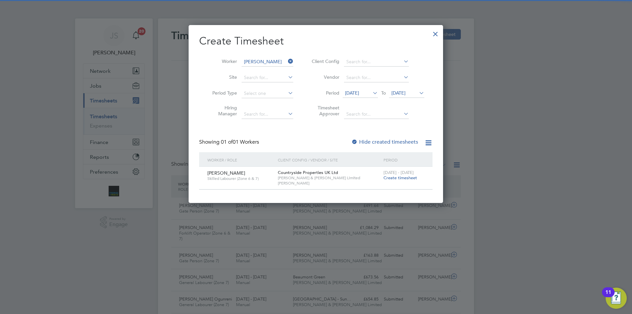
click at [401, 178] on span "Create timesheet" at bounding box center [400, 178] width 34 height 6
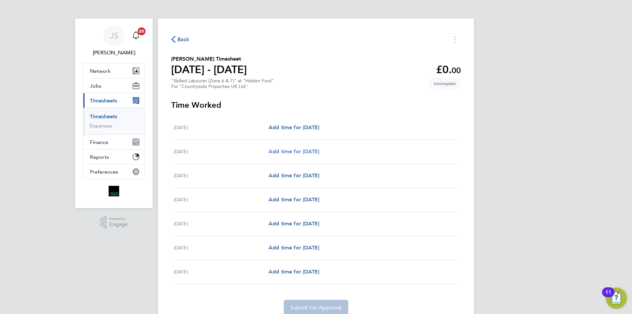
click at [293, 149] on span "Add time for [DATE]" at bounding box center [293, 151] width 51 height 6
select select "30"
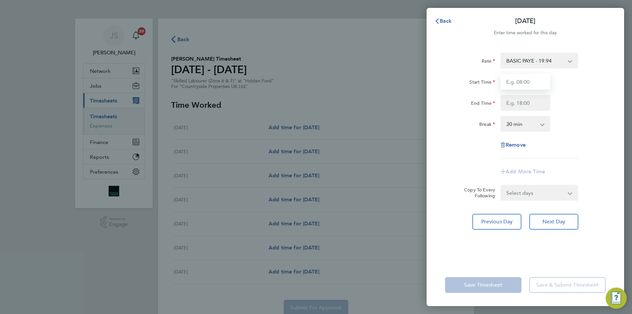
click at [536, 87] on input "Start Time" at bounding box center [525, 82] width 50 height 16
type input "07:30"
click at [543, 100] on input "End Time" at bounding box center [525, 103] width 50 height 16
type input "16:30"
click at [532, 192] on form "Rate BASIC PAYE - 19.94 Start Time 07:30 End Time 16:30 Break 0 min 15 min 30 m…" at bounding box center [525, 127] width 161 height 148
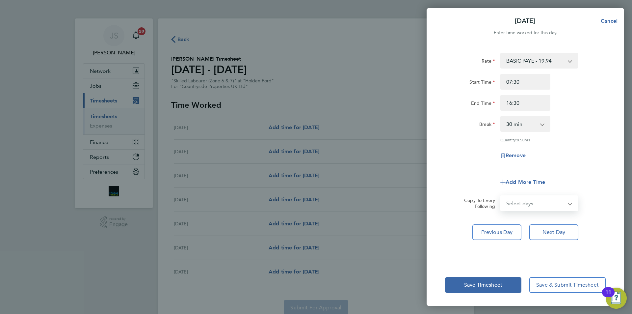
select select "WEEKDAY"
click at [501, 196] on select "Select days Day Weekday (Mon-Fri) Weekend (Sat-Sun) [DATE] [DATE] [DATE] [DATE]…" at bounding box center [535, 203] width 69 height 14
select select "[DATE]"
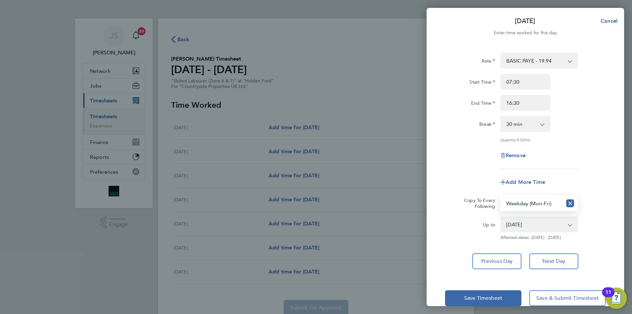
click at [484, 172] on app-timesheet-line-form-group "Rate BASIC PAYE - 19.94 Start Time 07:30 End Time 16:30 Break 0 min 15 min 30 m…" at bounding box center [525, 121] width 161 height 137
click at [486, 298] on span "Save Timesheet" at bounding box center [483, 297] width 38 height 7
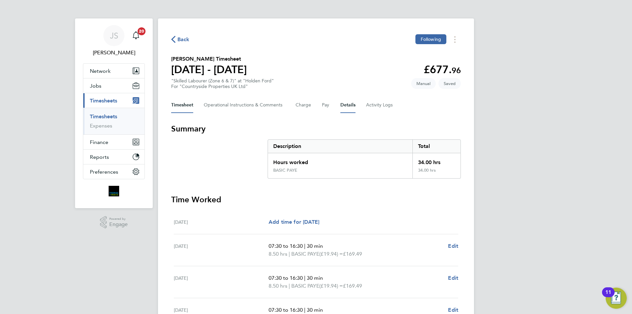
click at [343, 106] on button "Details" at bounding box center [347, 105] width 15 height 16
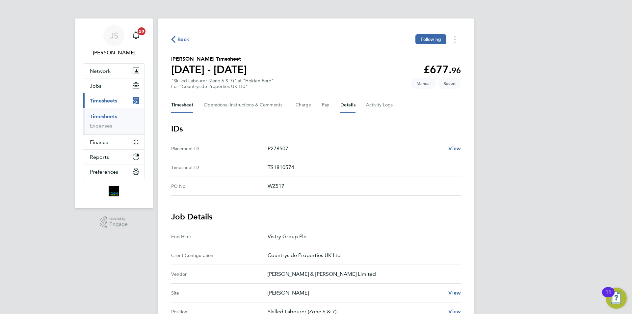
click at [185, 104] on button "Timesheet" at bounding box center [182, 105] width 22 height 16
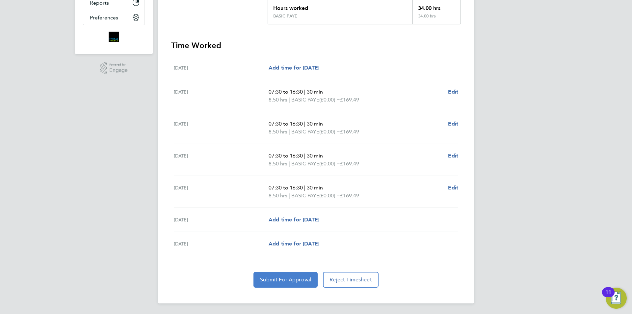
click at [296, 277] on span "Submit For Approval" at bounding box center [285, 279] width 51 height 7
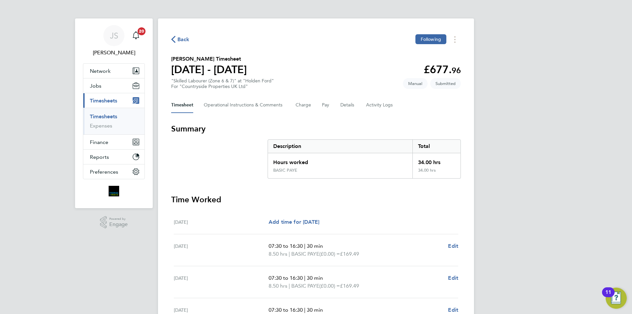
click at [186, 40] on span "Back" at bounding box center [183, 40] width 12 height 8
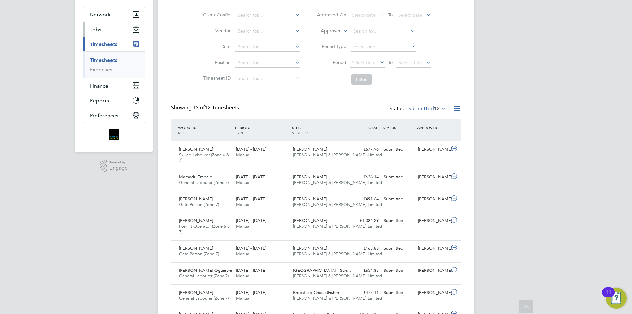
click at [101, 26] on button "Jobs" at bounding box center [113, 29] width 61 height 14
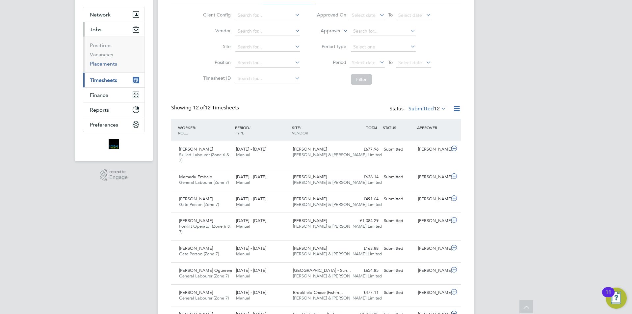
click at [108, 62] on link "Placements" at bounding box center [103, 64] width 27 height 6
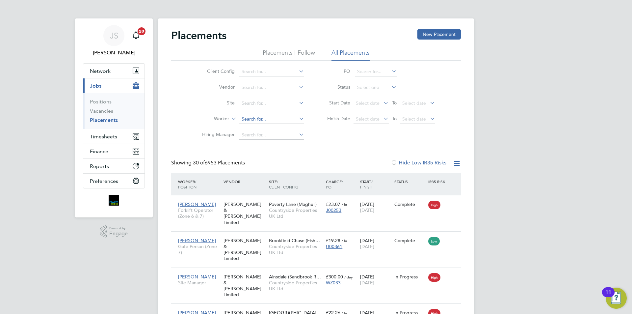
click at [256, 120] on input at bounding box center [271, 118] width 65 height 9
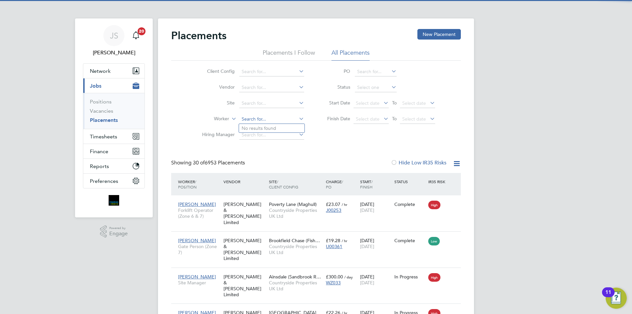
scroll to position [25, 57]
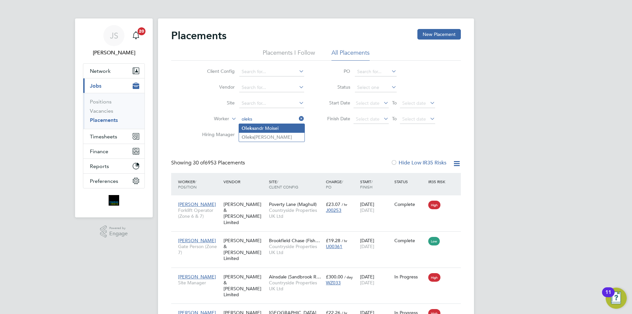
click at [260, 127] on li "Oleks andr Moisei" at bounding box center [271, 128] width 65 height 9
type input "Oleksandr Moisei"
